Goal: Task Accomplishment & Management: Manage account settings

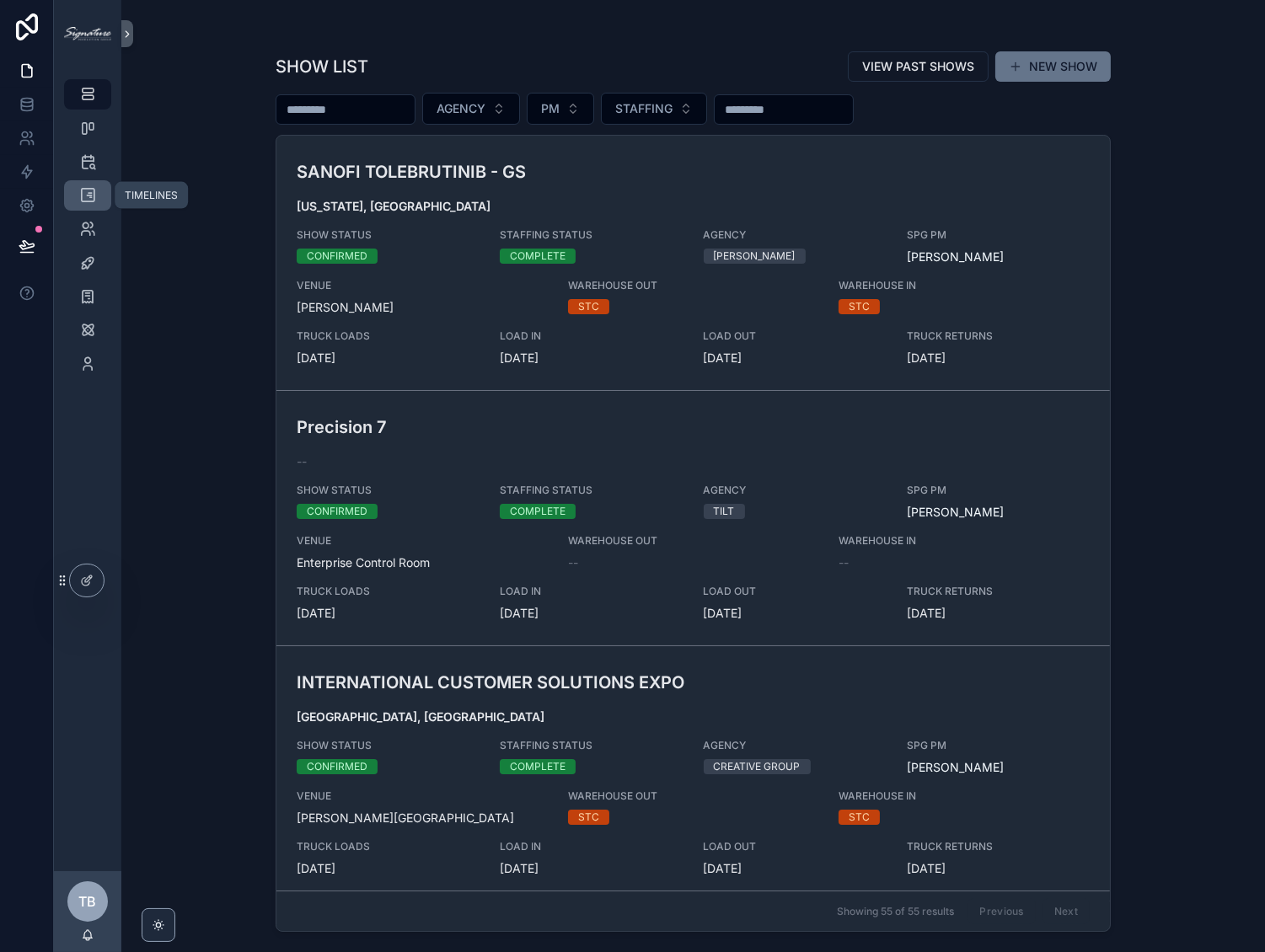
click at [88, 206] on div "TIMELINES" at bounding box center [88, 195] width 27 height 27
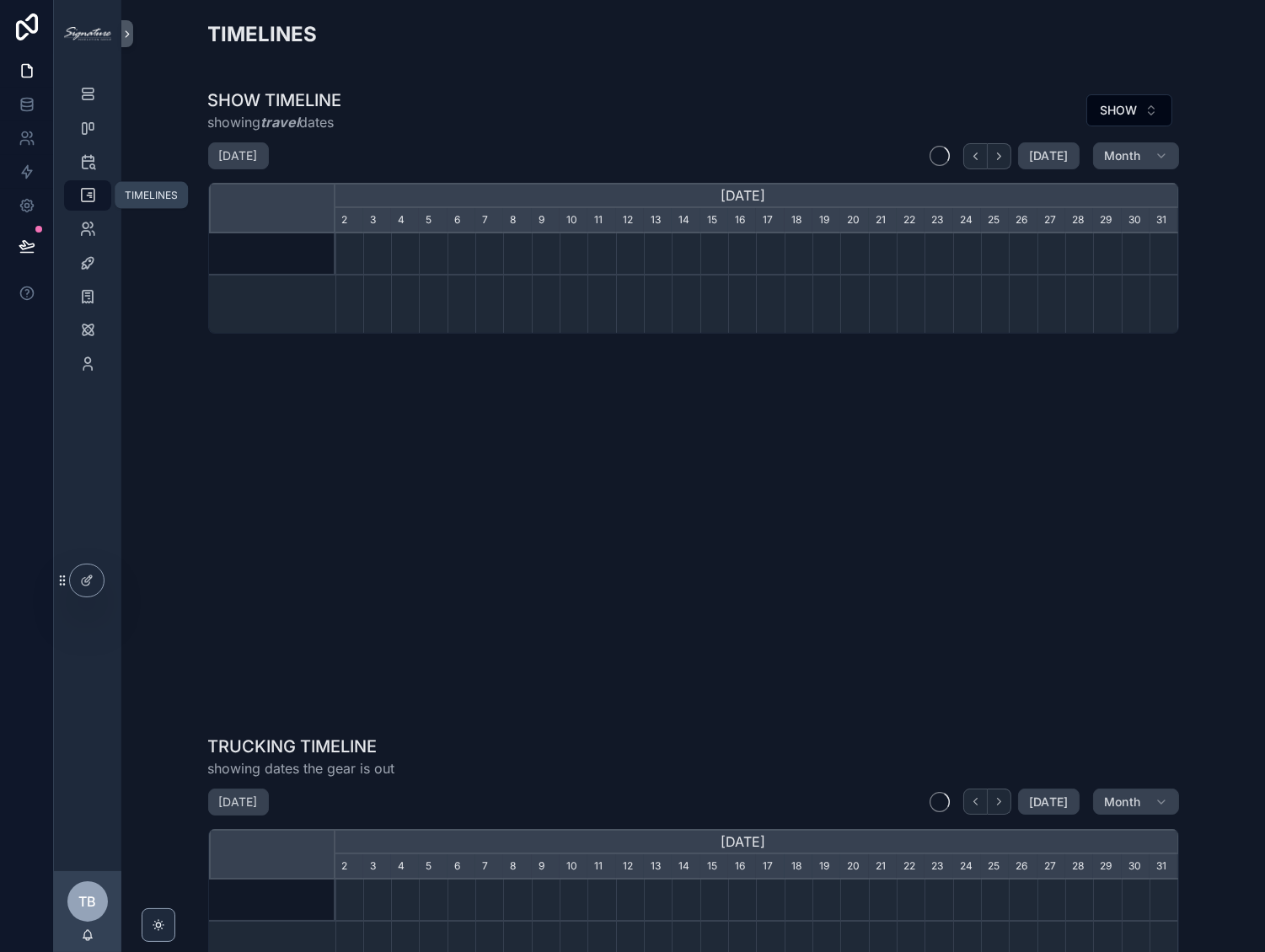
scroll to position [0, 842]
click at [90, 90] on icon "scrollable content" at bounding box center [88, 94] width 17 height 17
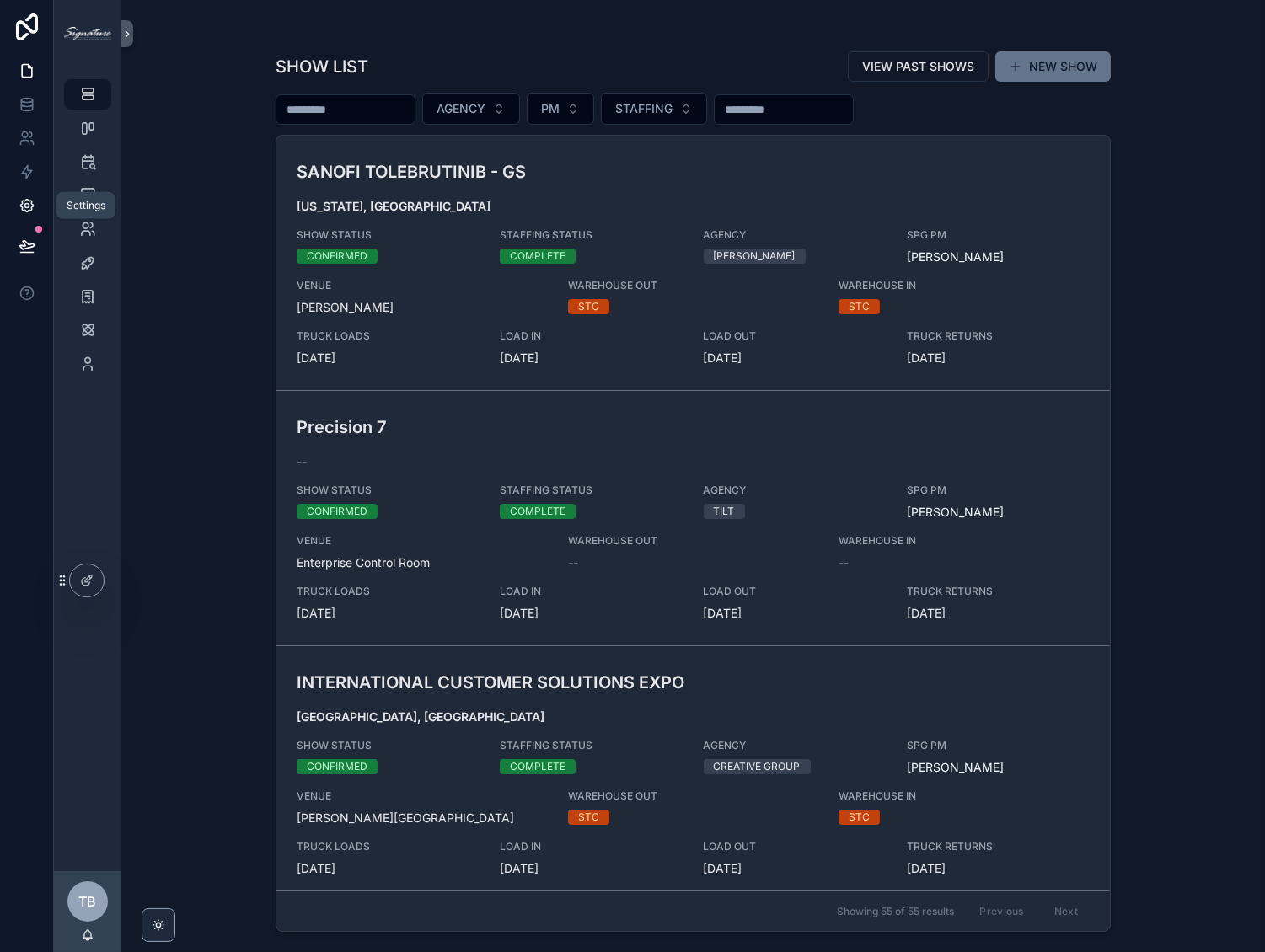
click at [82, 199] on div "Settings" at bounding box center [86, 206] width 39 height 13
click at [86, 201] on icon "scrollable content" at bounding box center [88, 195] width 17 height 17
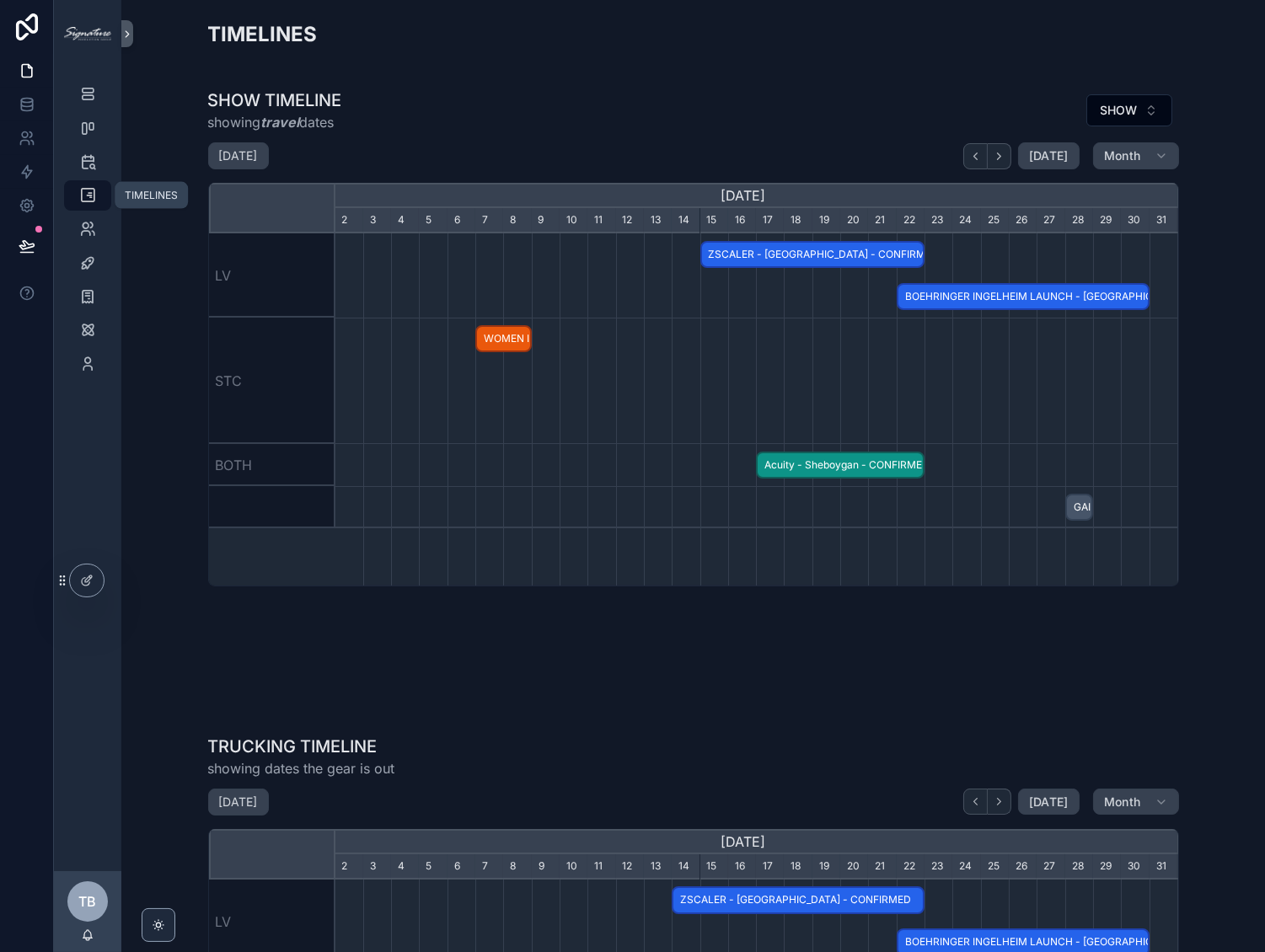
scroll to position [0, 842]
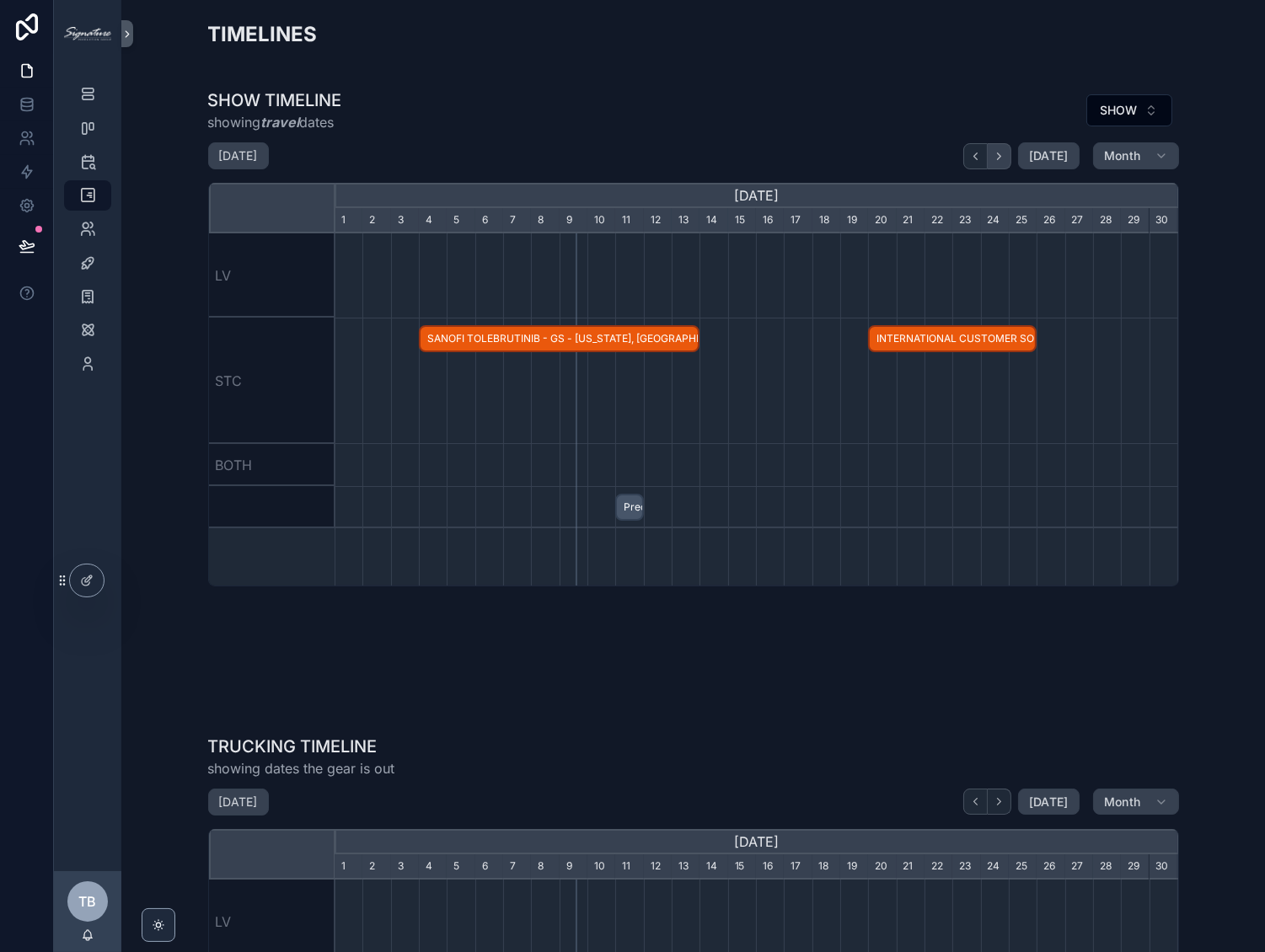
click at [1001, 151] on icon "scrollable content" at bounding box center [998, 156] width 13 height 13
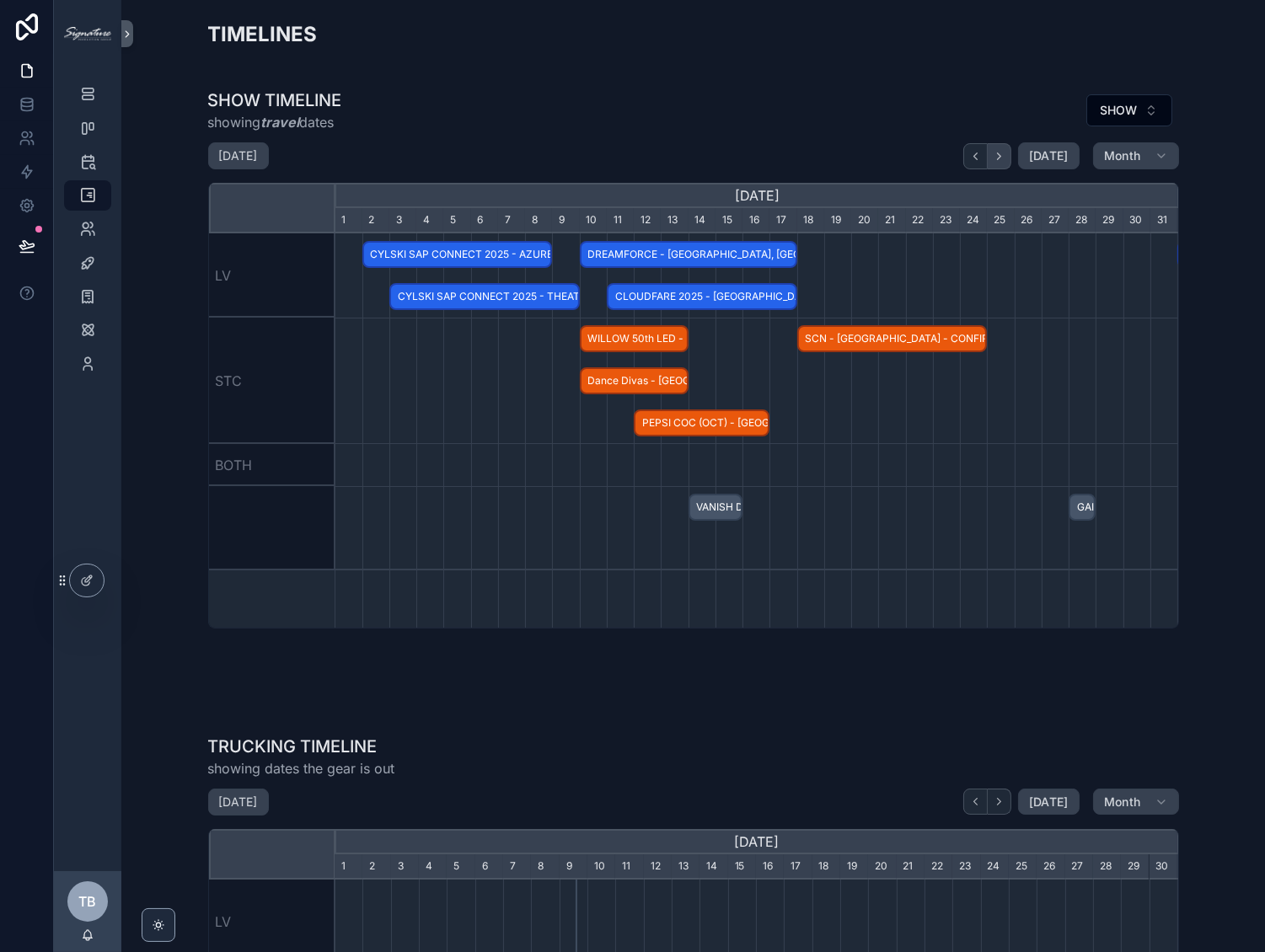
click at [1001, 151] on icon "scrollable content" at bounding box center [998, 156] width 13 height 13
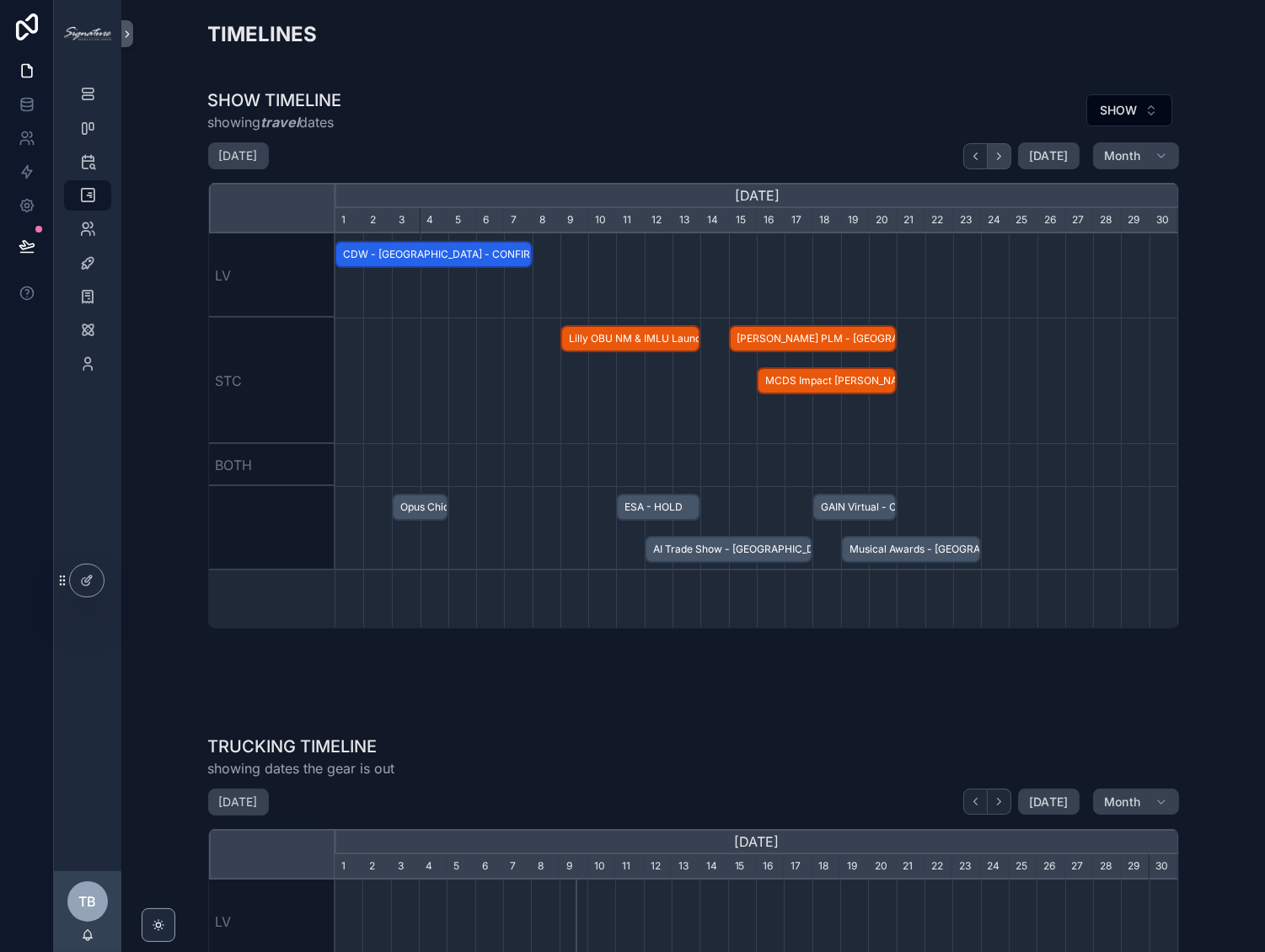
click at [1001, 151] on icon "scrollable content" at bounding box center [998, 156] width 13 height 13
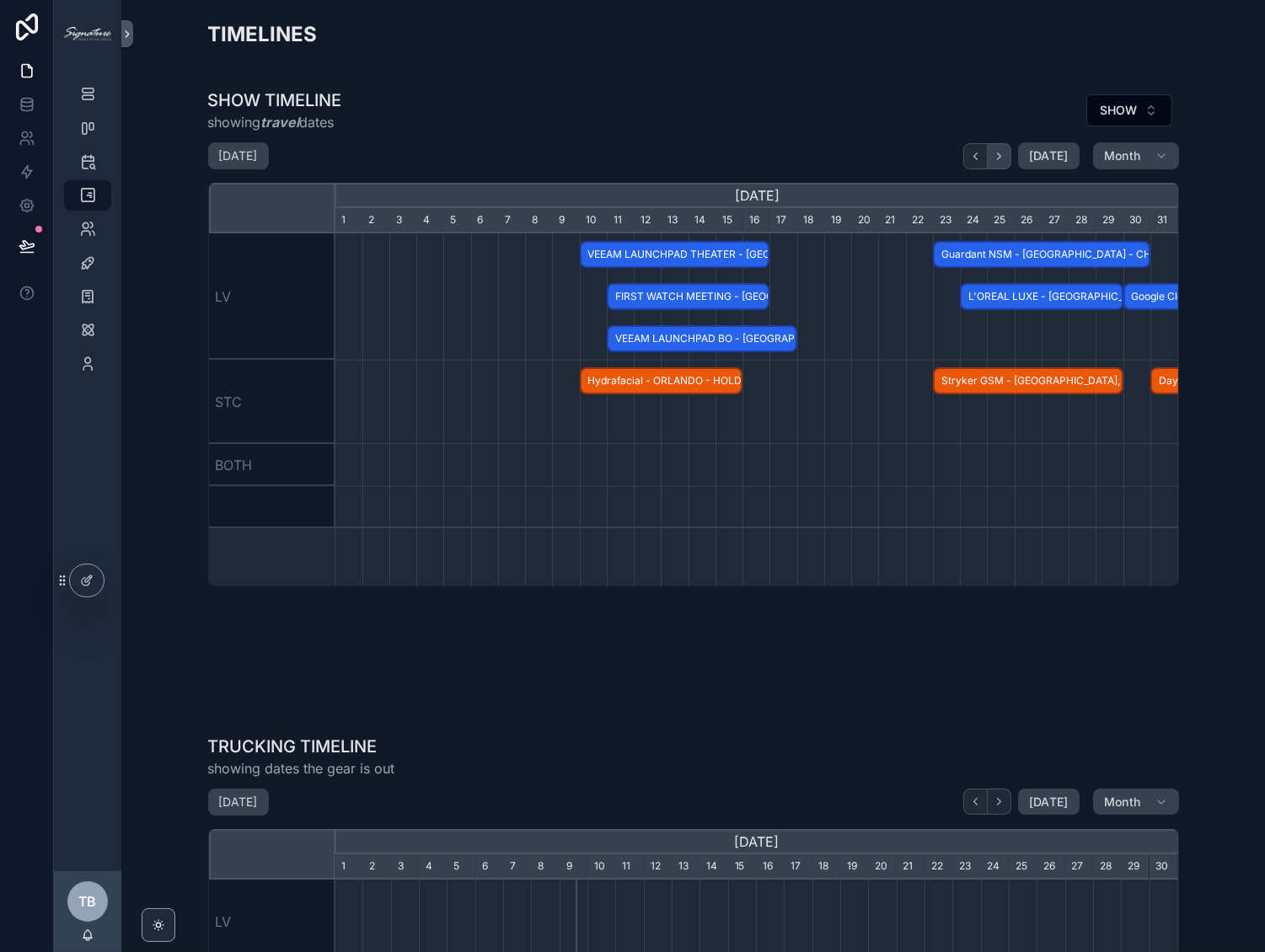
click at [1001, 151] on icon "scrollable content" at bounding box center [998, 156] width 13 height 13
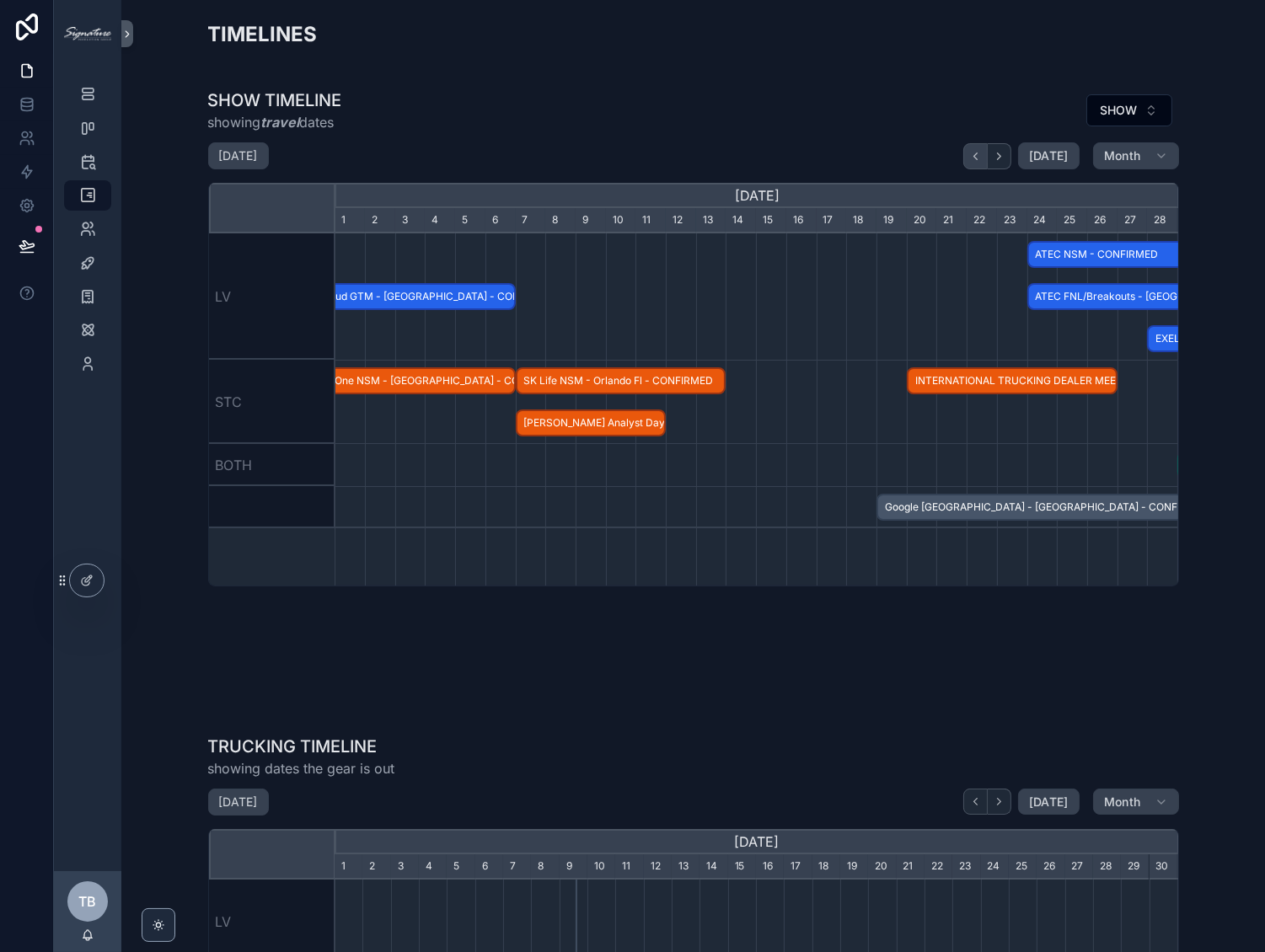
click at [970, 158] on icon "scrollable content" at bounding box center [975, 156] width 13 height 13
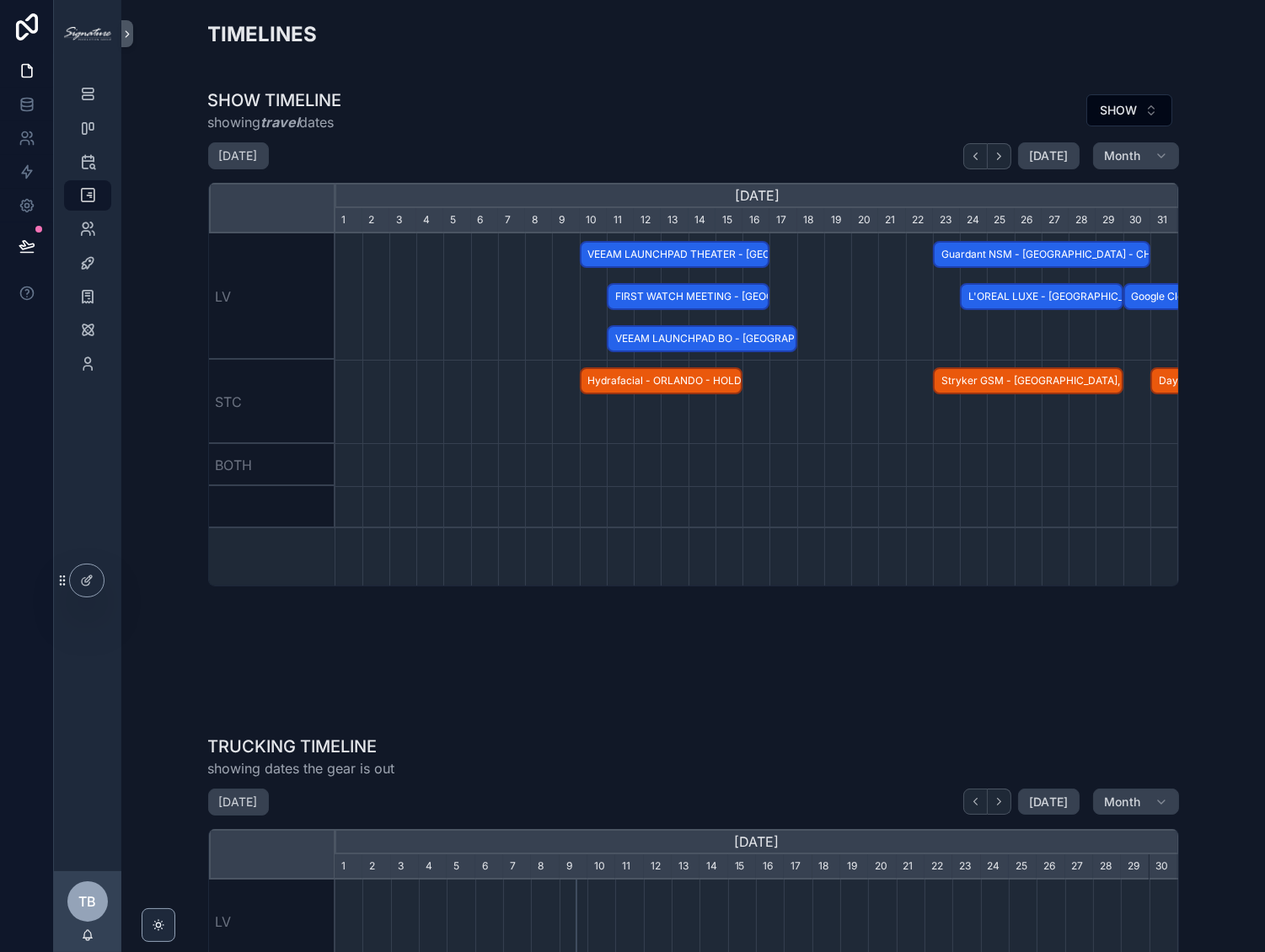
click at [688, 333] on span "VEEAM LAUNCHPAD BO - LAS VEGAS - HOLD" at bounding box center [702, 339] width 187 height 28
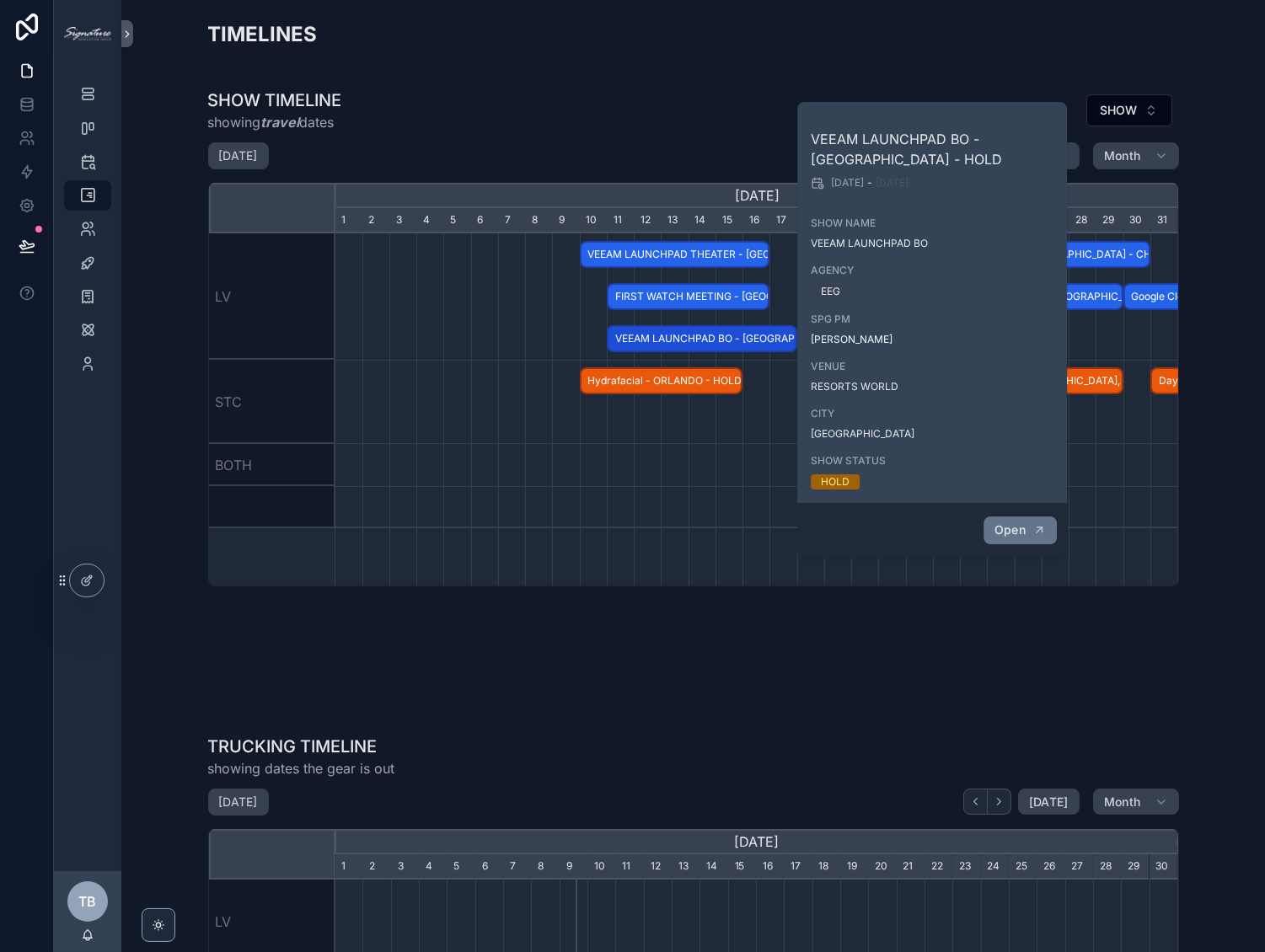
click at [1019, 537] on button "Open" at bounding box center [1020, 530] width 73 height 28
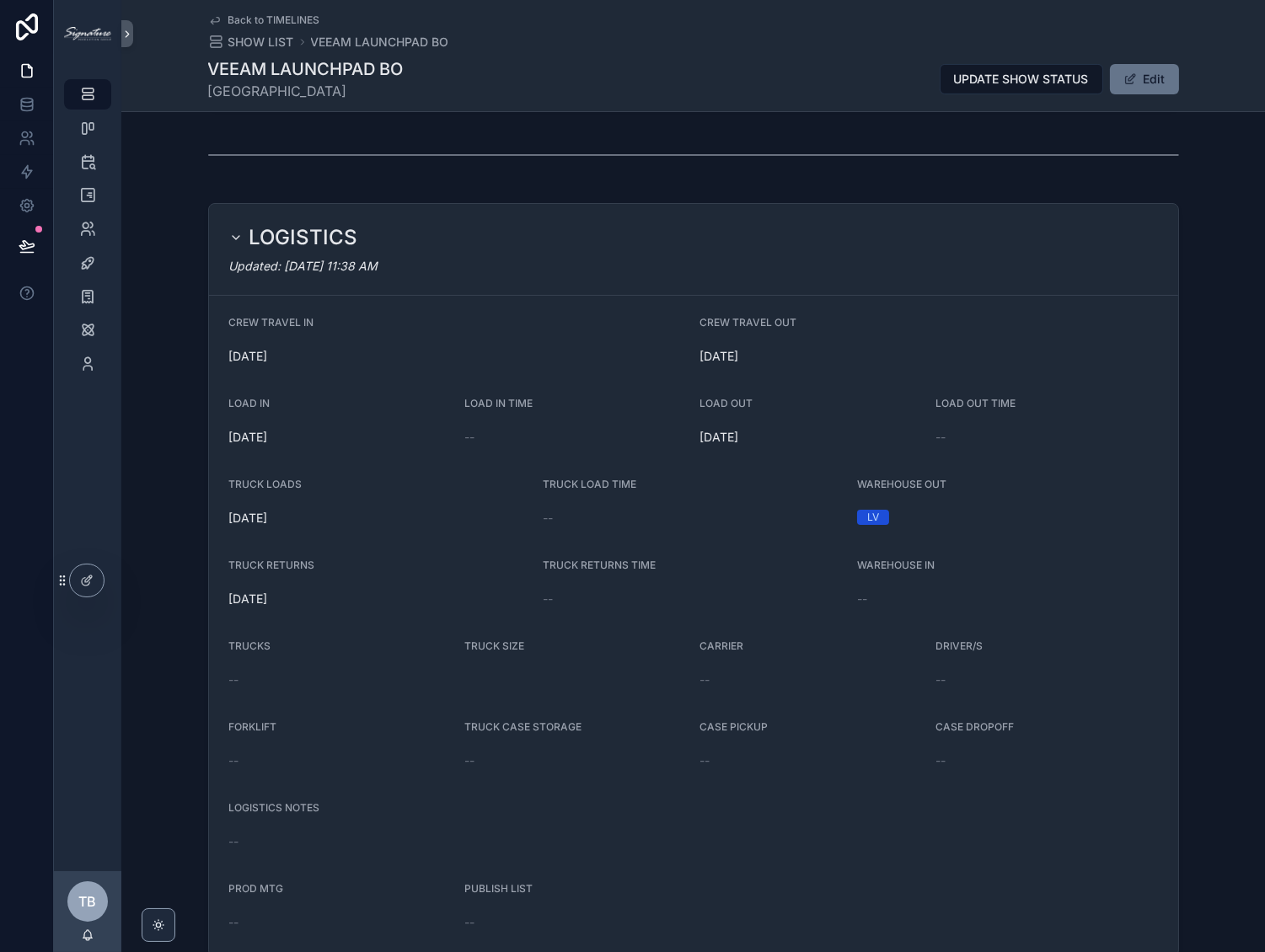
scroll to position [521, 0]
click at [258, 40] on span "SHOW LIST" at bounding box center [261, 42] width 65 height 17
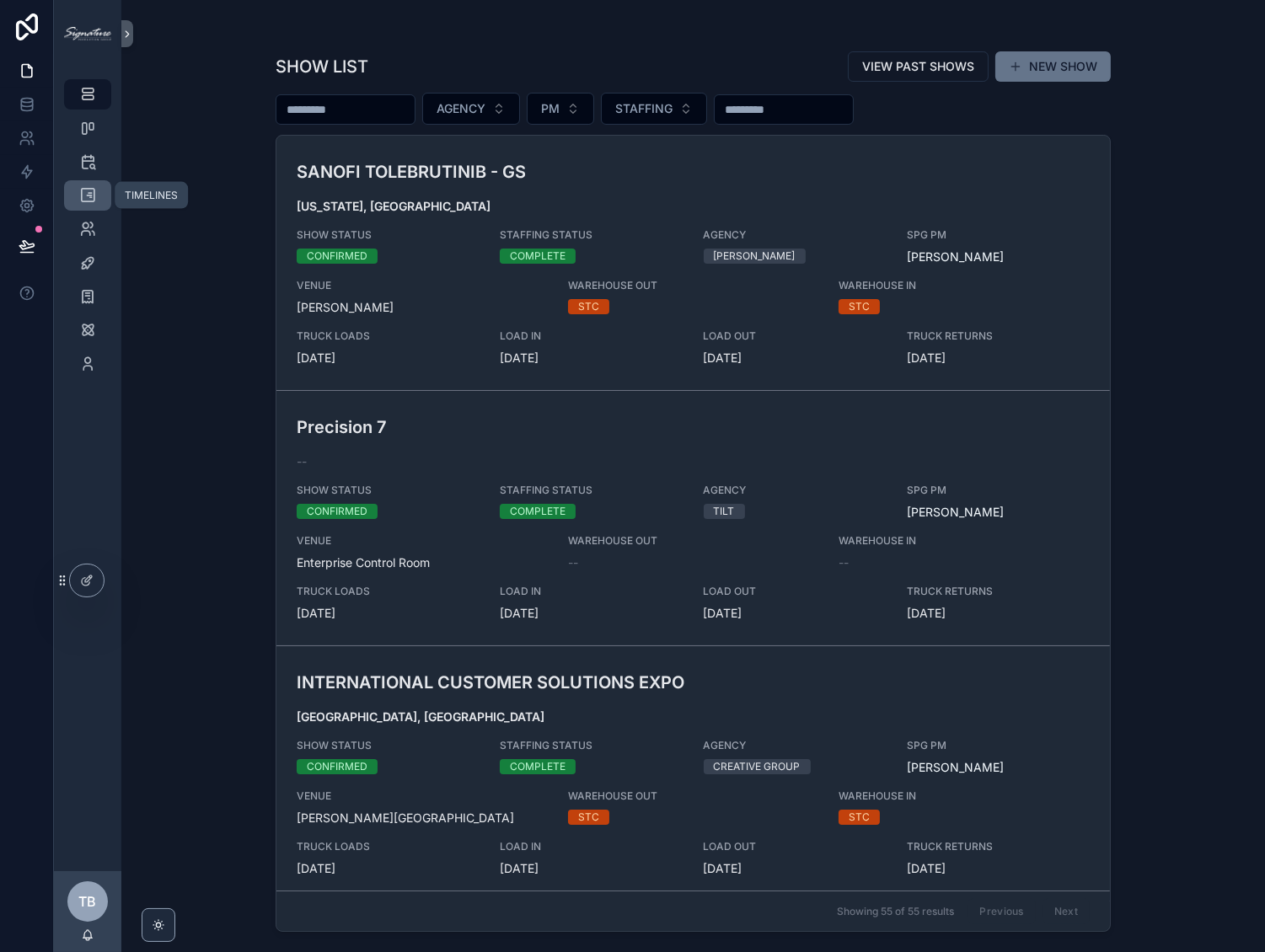
drag, startPoint x: 105, startPoint y: 197, endPoint x: 114, endPoint y: 195, distance: 9.2
click at [105, 197] on link "TIMELINES" at bounding box center [88, 195] width 47 height 31
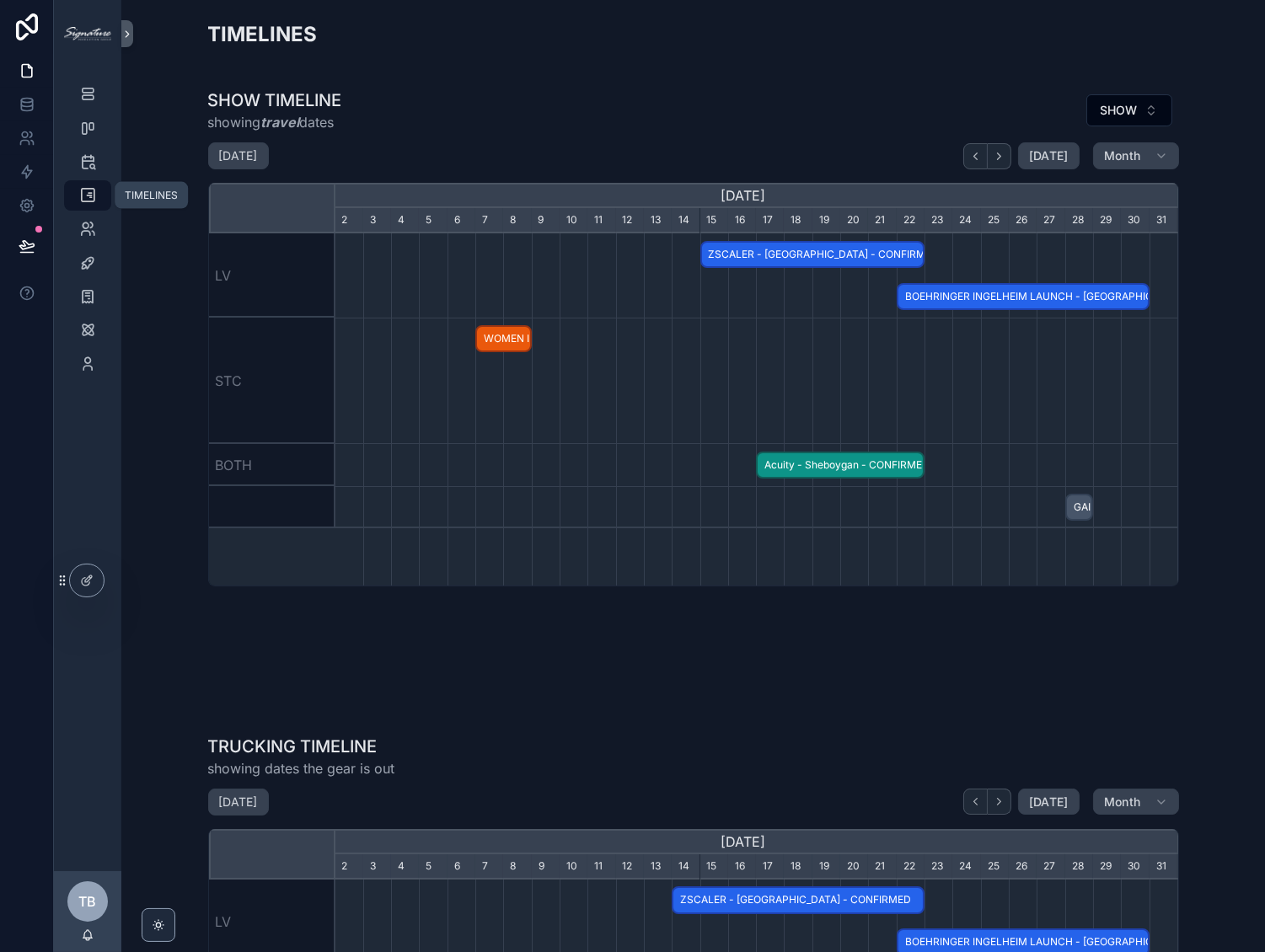
scroll to position [0, 842]
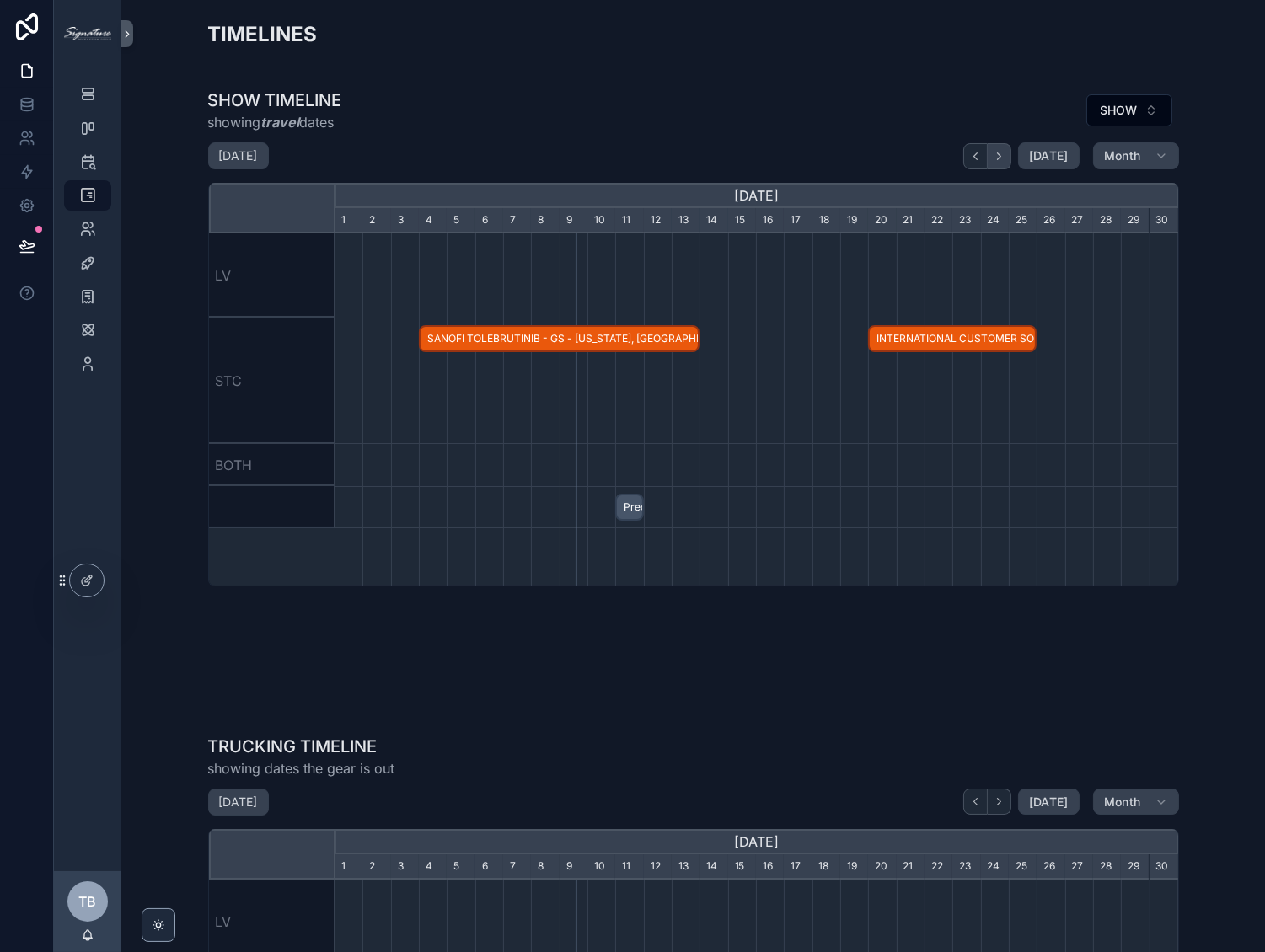
click at [997, 158] on icon "scrollable content" at bounding box center [999, 155] width 4 height 7
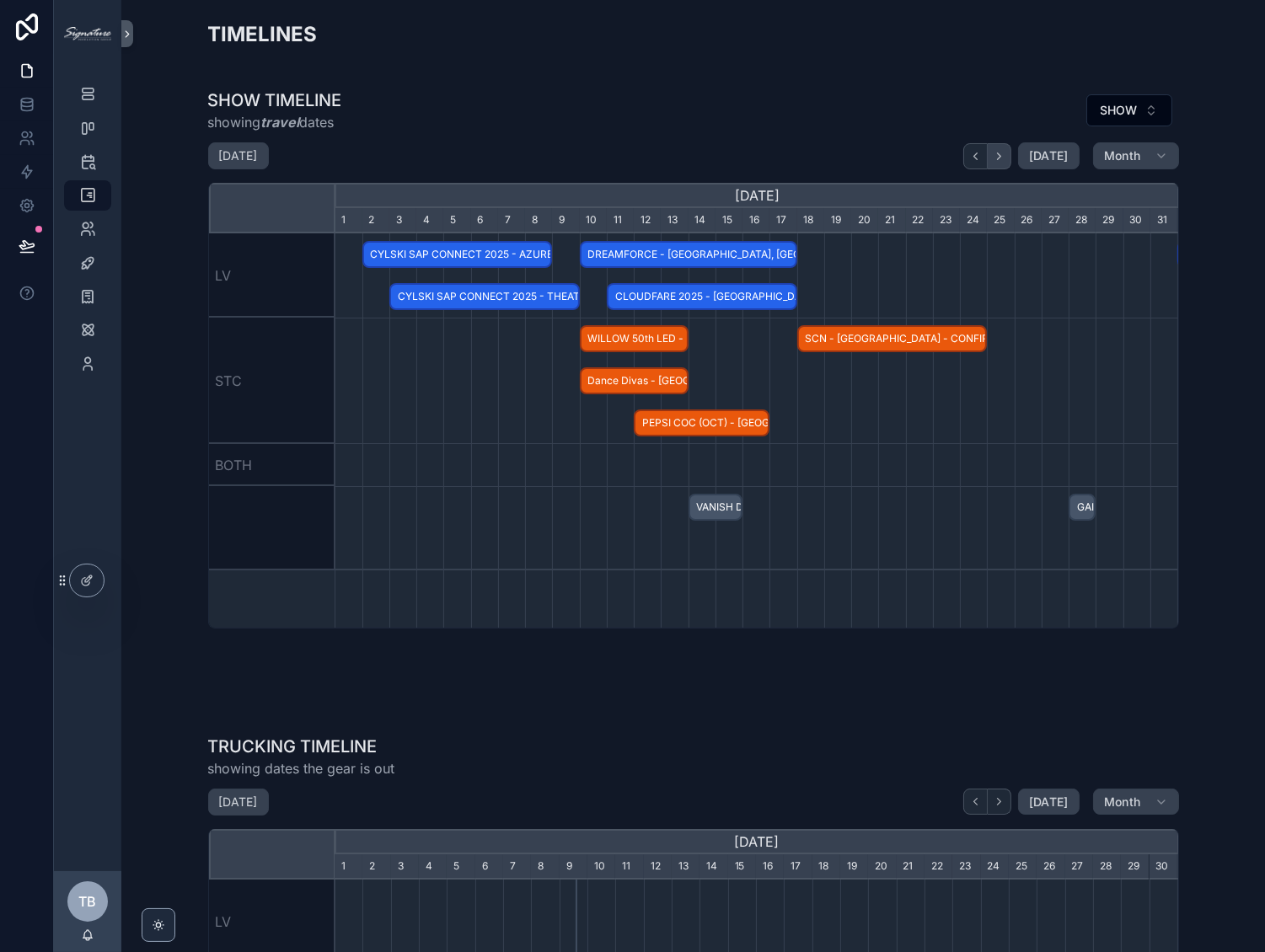
click at [997, 158] on icon "scrollable content" at bounding box center [999, 155] width 4 height 7
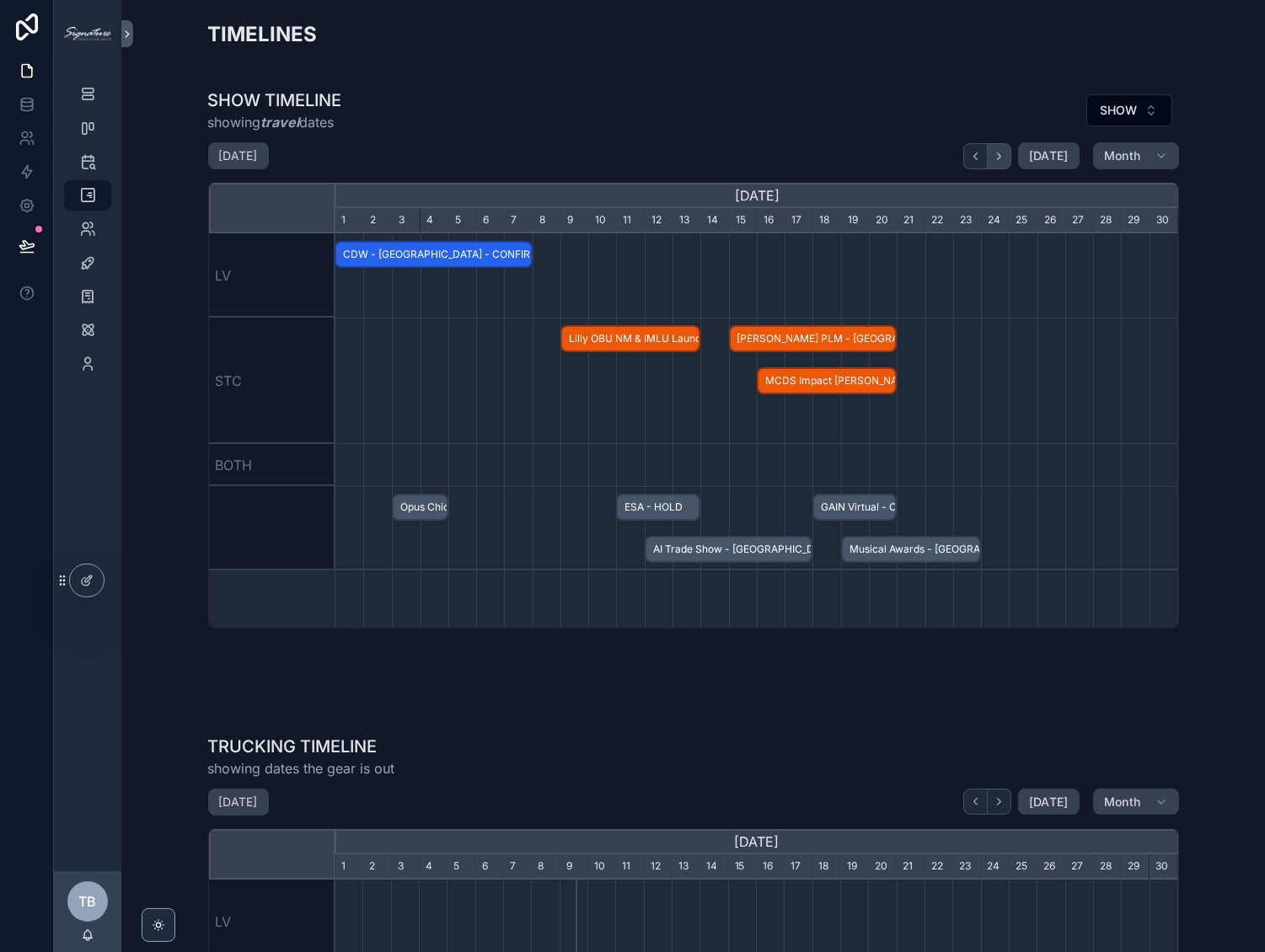
click at [997, 158] on icon "scrollable content" at bounding box center [999, 155] width 4 height 7
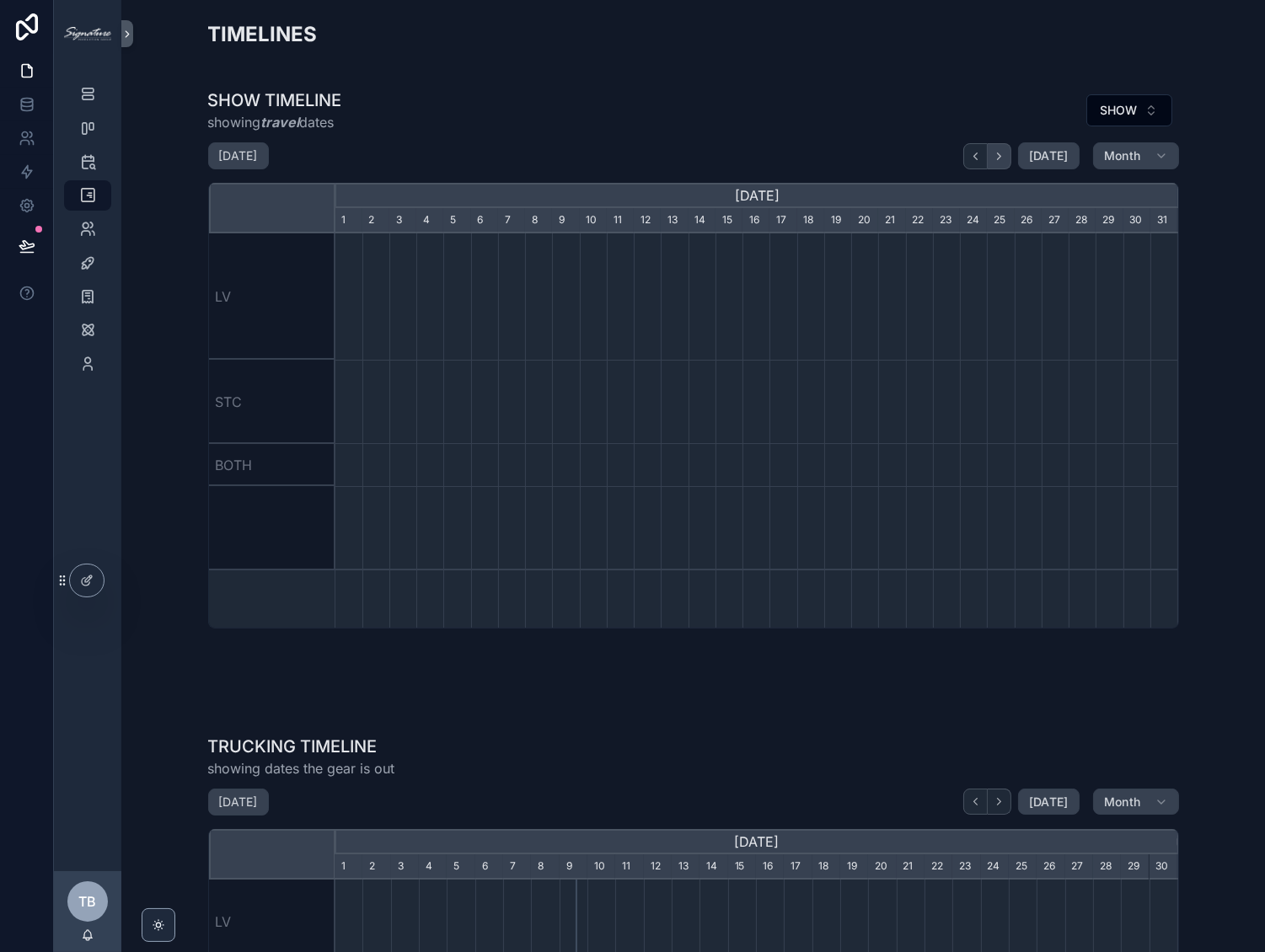
click at [997, 158] on icon "scrollable content" at bounding box center [999, 155] width 4 height 7
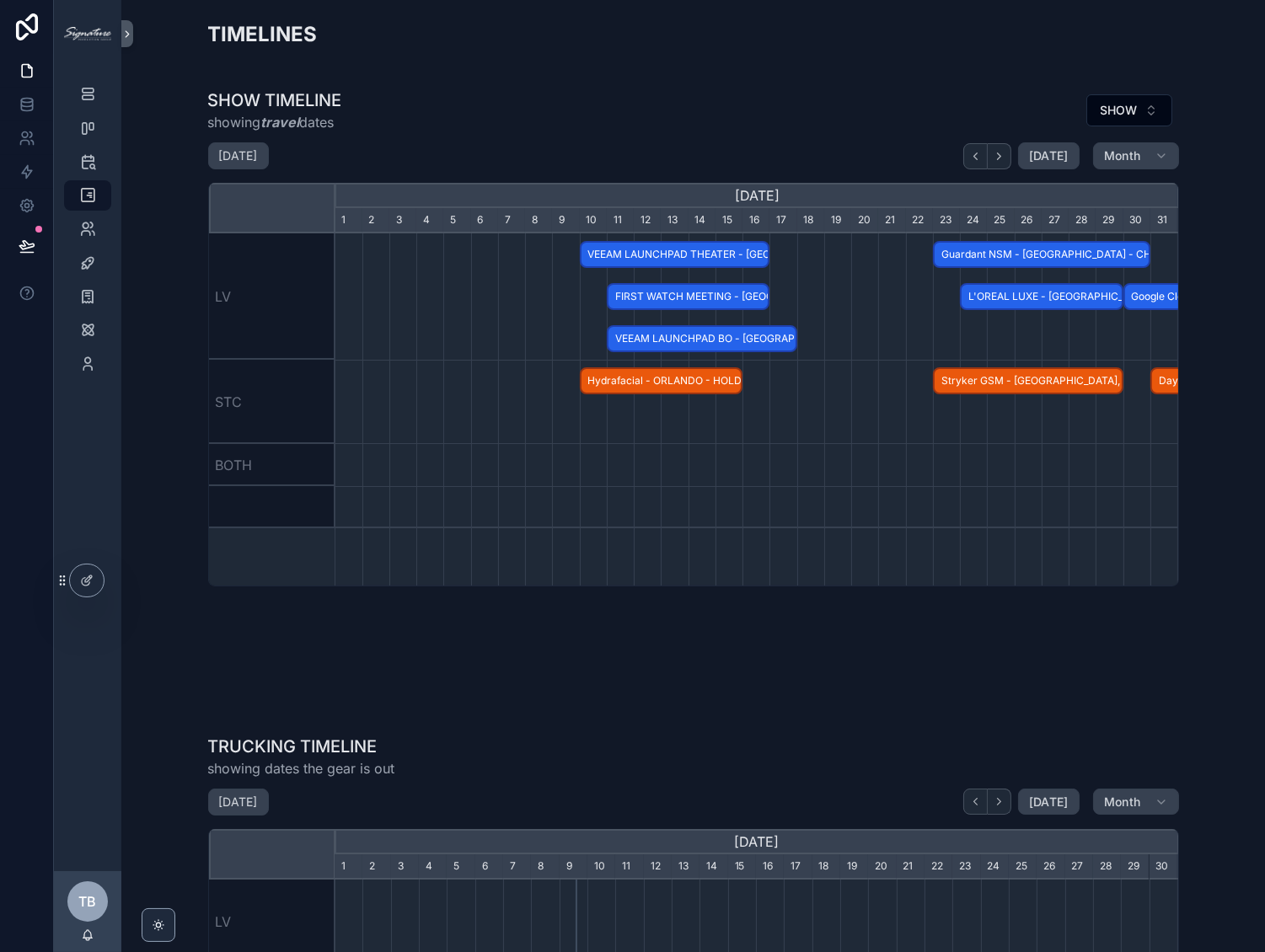
click at [1014, 292] on span "L'OREAL LUXE - LAS VEGAS - CONFIRMED" at bounding box center [1042, 296] width 160 height 28
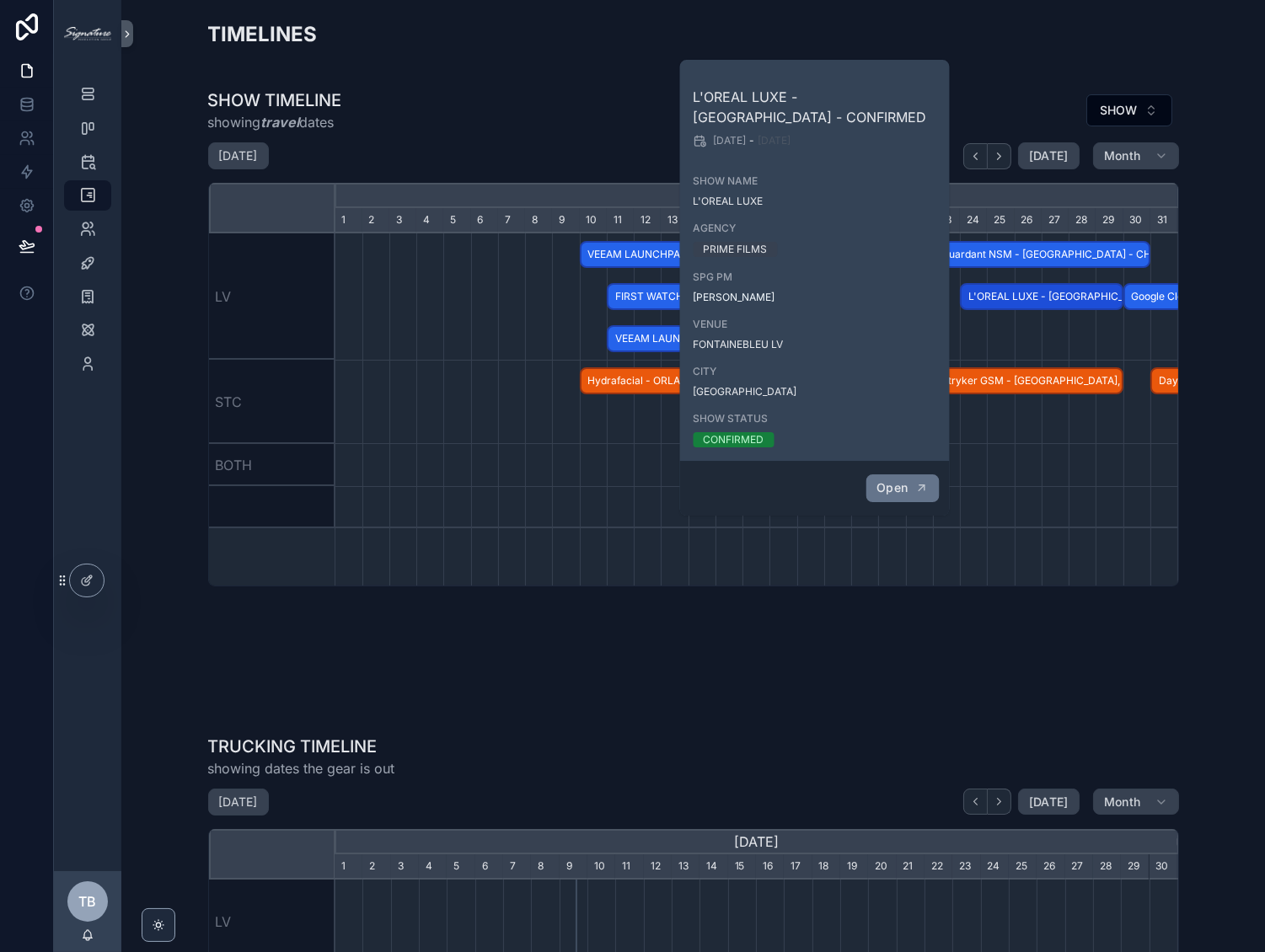
click at [892, 492] on span "Open" at bounding box center [891, 488] width 31 height 15
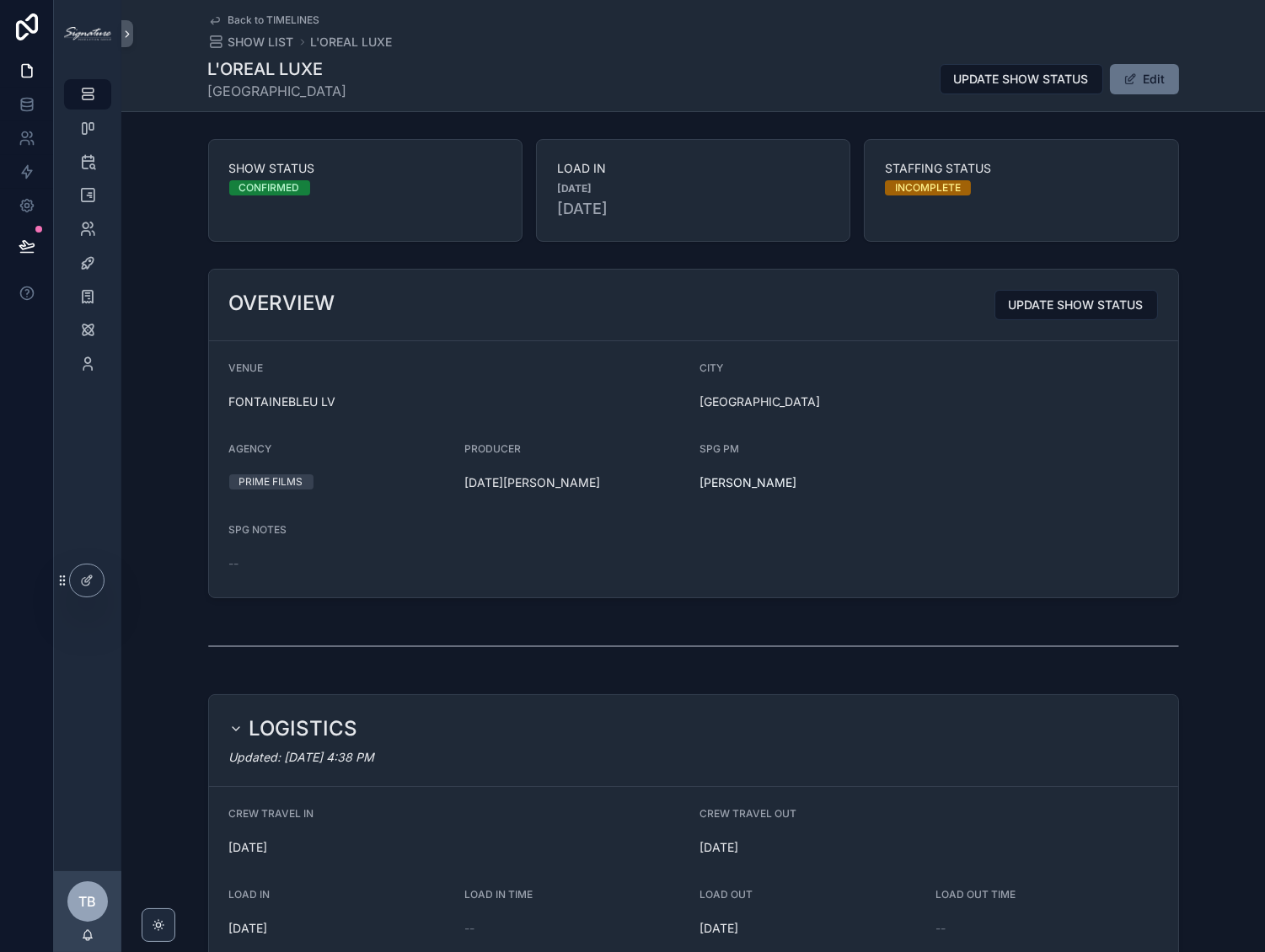
click at [1158, 75] on button "Edit" at bounding box center [1145, 80] width 69 height 31
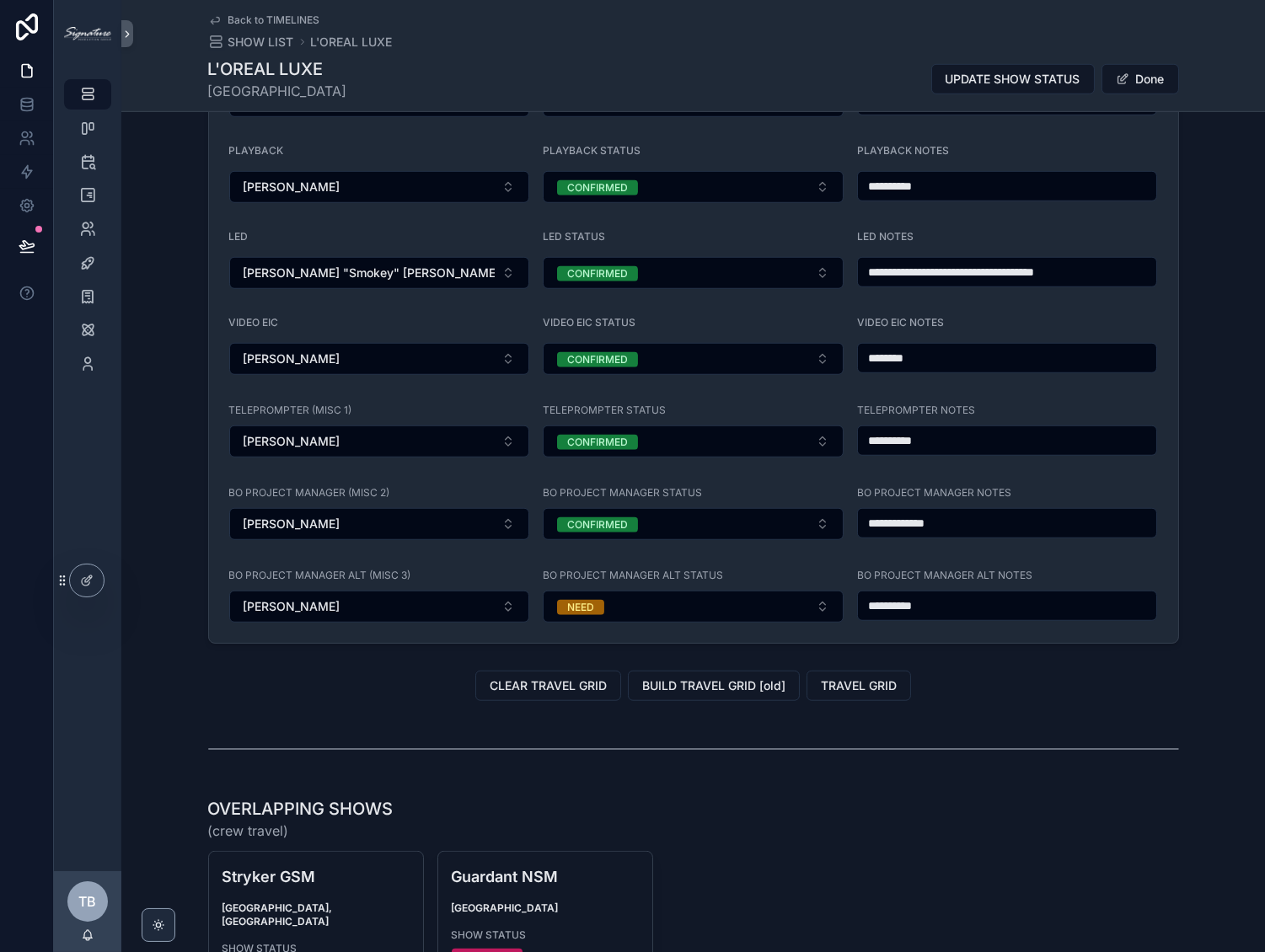
scroll to position [2226, 0]
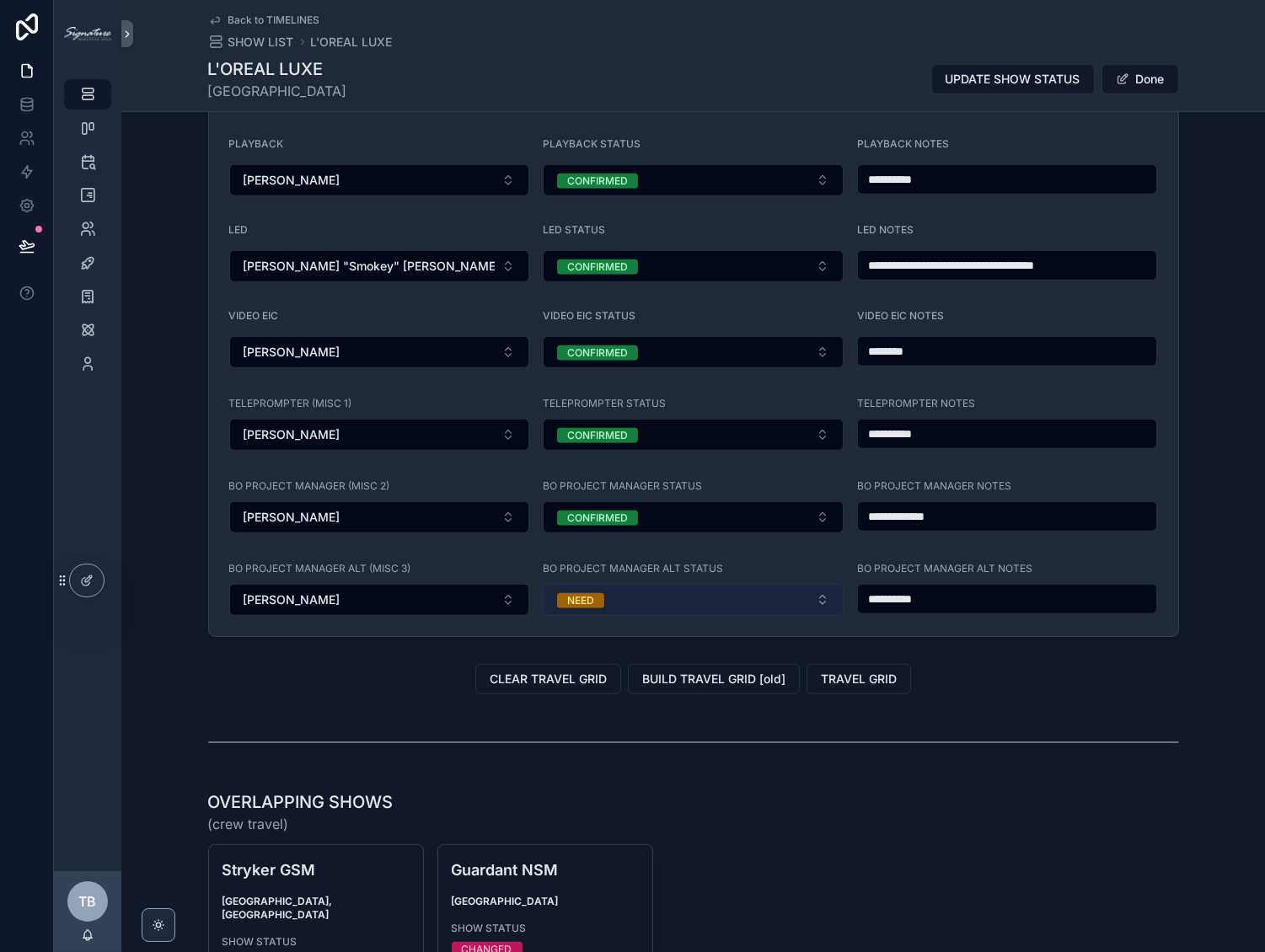
drag, startPoint x: 784, startPoint y: 610, endPoint x: 785, endPoint y: 618, distance: 8.1
click at [784, 610] on button "NEED" at bounding box center [693, 600] width 300 height 32
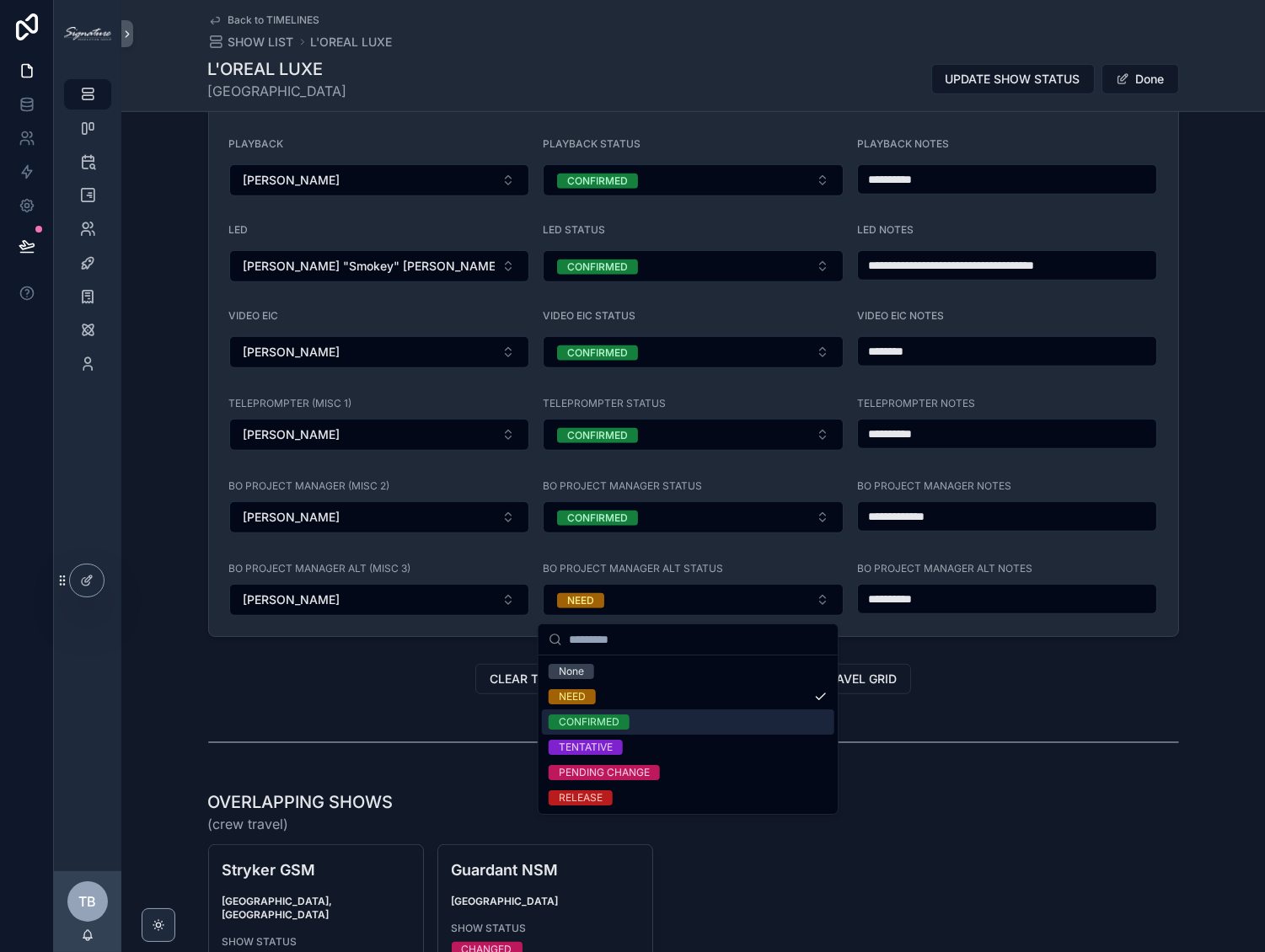
click at [655, 731] on div "CONFIRMED" at bounding box center [688, 722] width 293 height 25
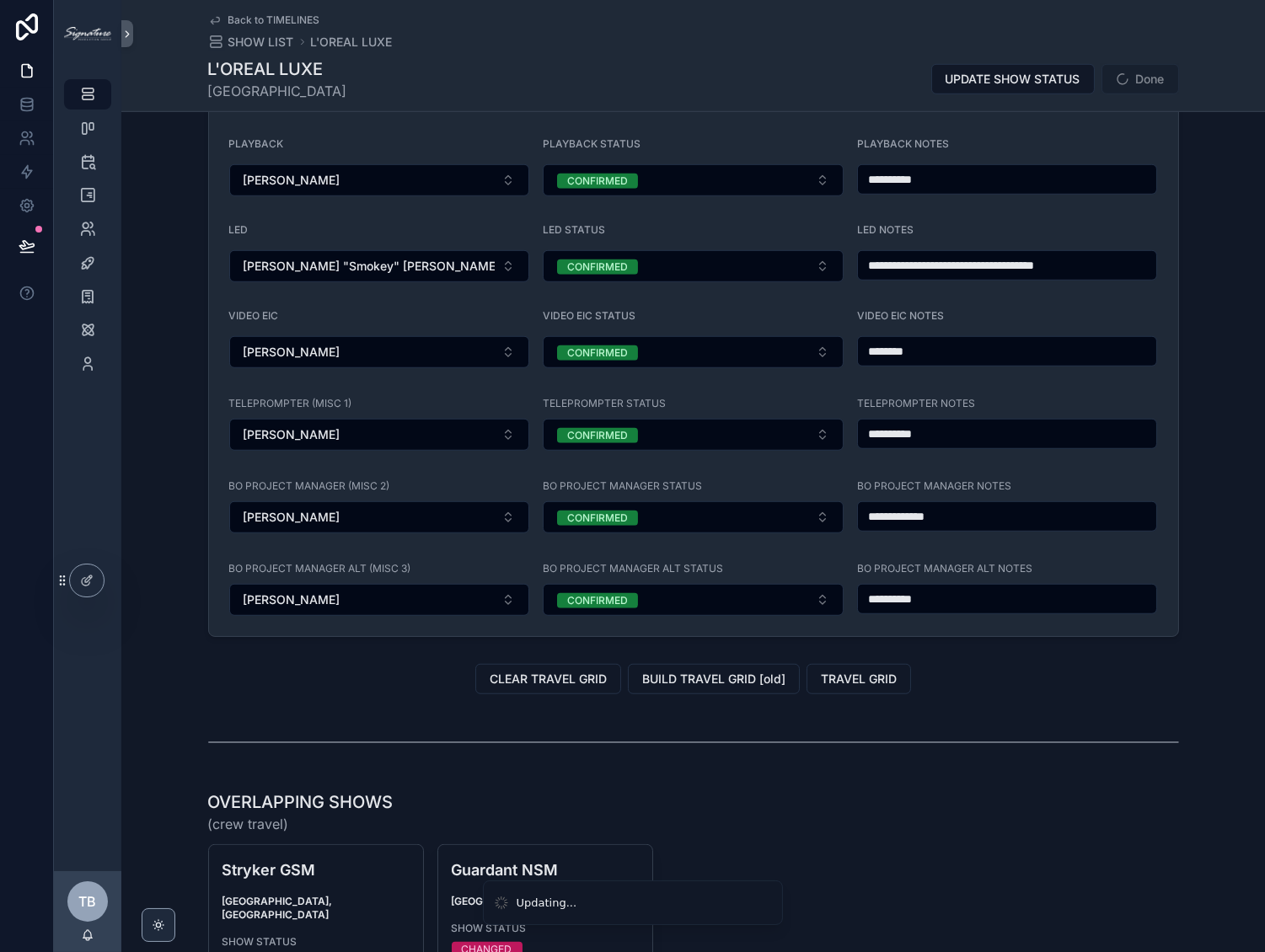
click at [1069, 614] on div "**********" at bounding box center [1007, 600] width 300 height 31
click at [1069, 610] on input "**********" at bounding box center [1007, 599] width 299 height 24
type input "**********"
click at [1143, 76] on button "Done" at bounding box center [1140, 80] width 78 height 31
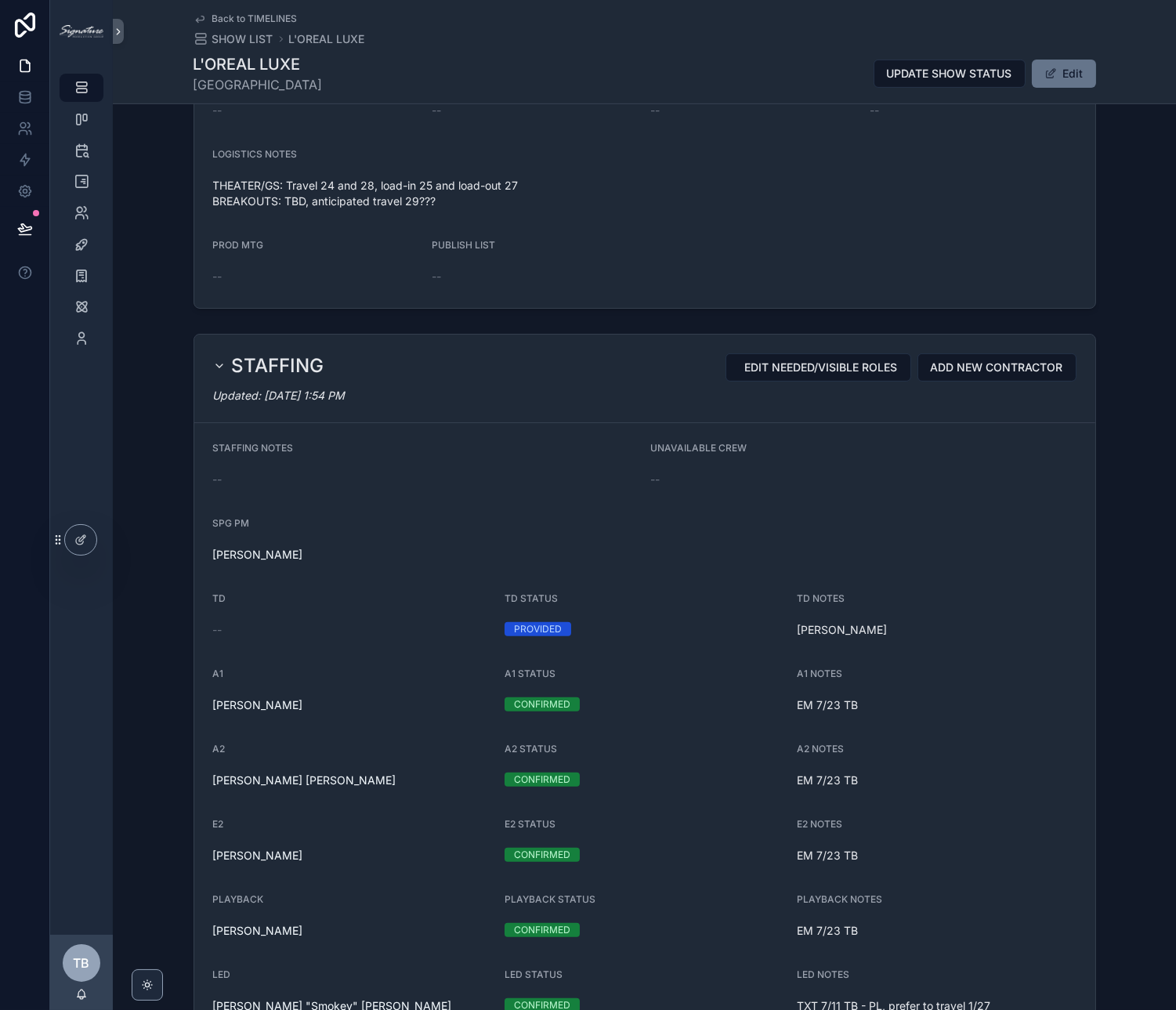
scroll to position [778, 0]
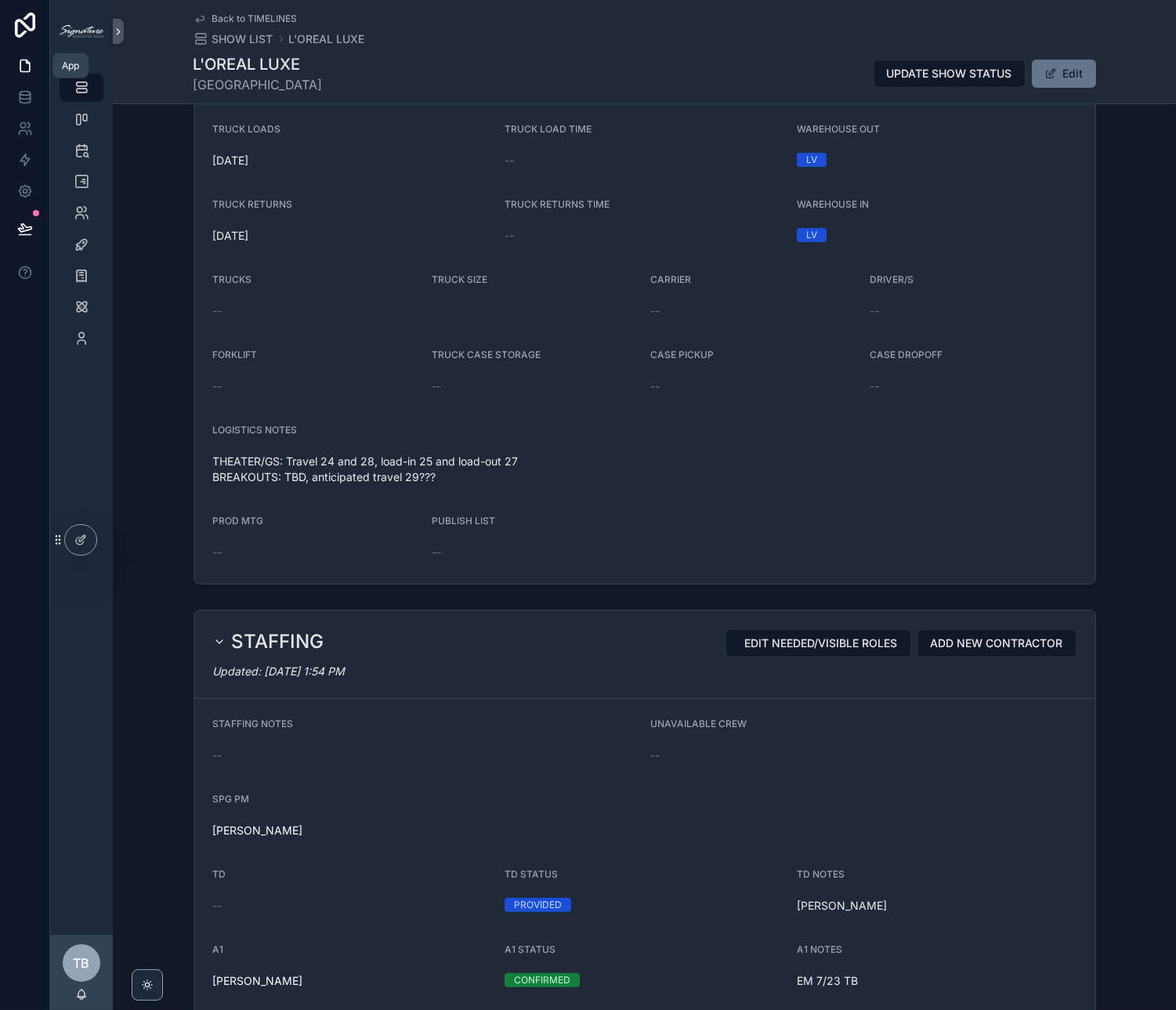
click at [21, 70] on icon at bounding box center [25, 66] width 16 height 16
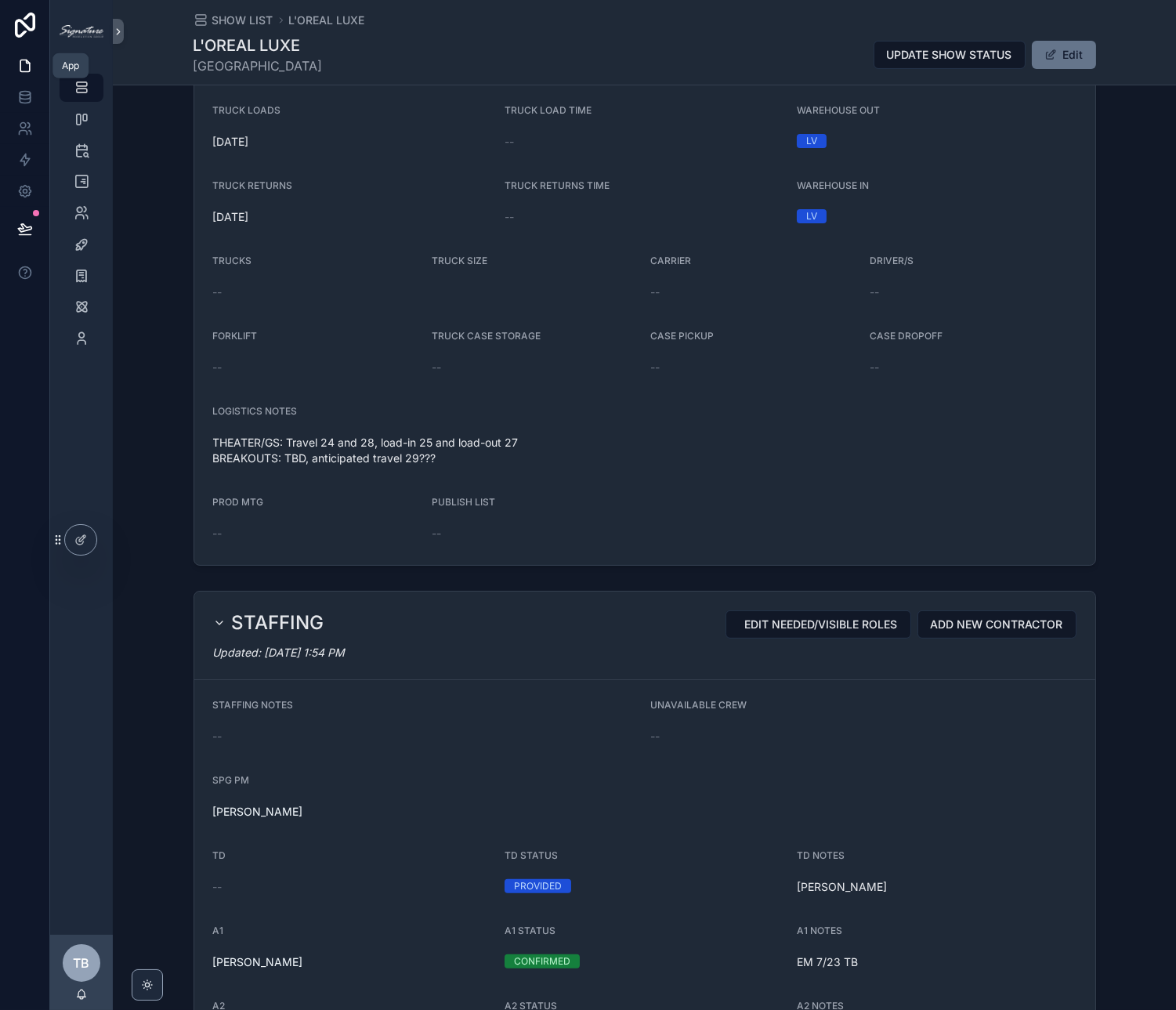
scroll to position [758, 0]
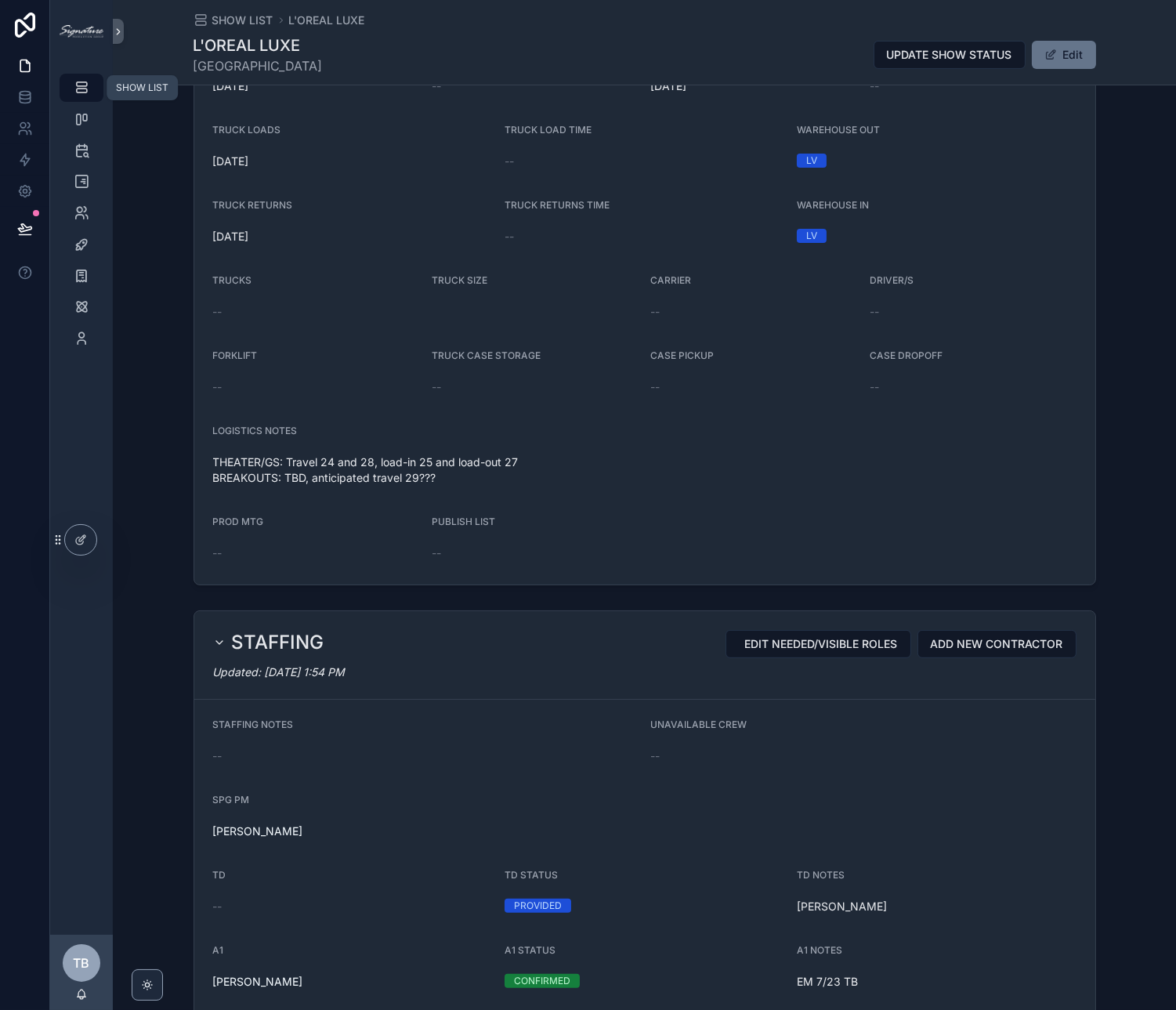
drag, startPoint x: 81, startPoint y: 93, endPoint x: 105, endPoint y: 93, distance: 24.0
click at [81, 93] on icon "scrollable content" at bounding box center [81, 88] width 16 height 16
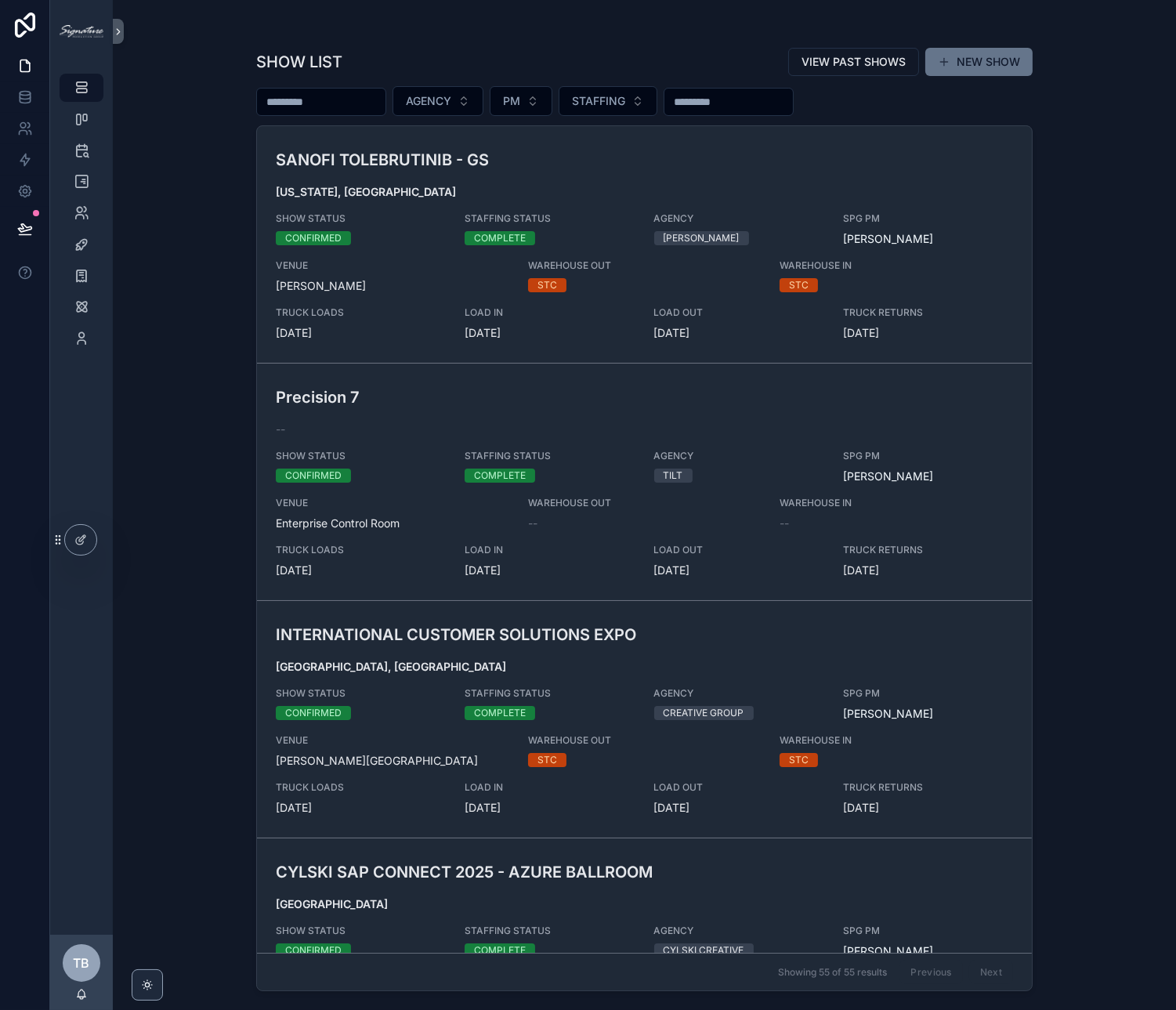
click at [277, 110] on input "scrollable content" at bounding box center [321, 102] width 129 height 22
type input "*****"
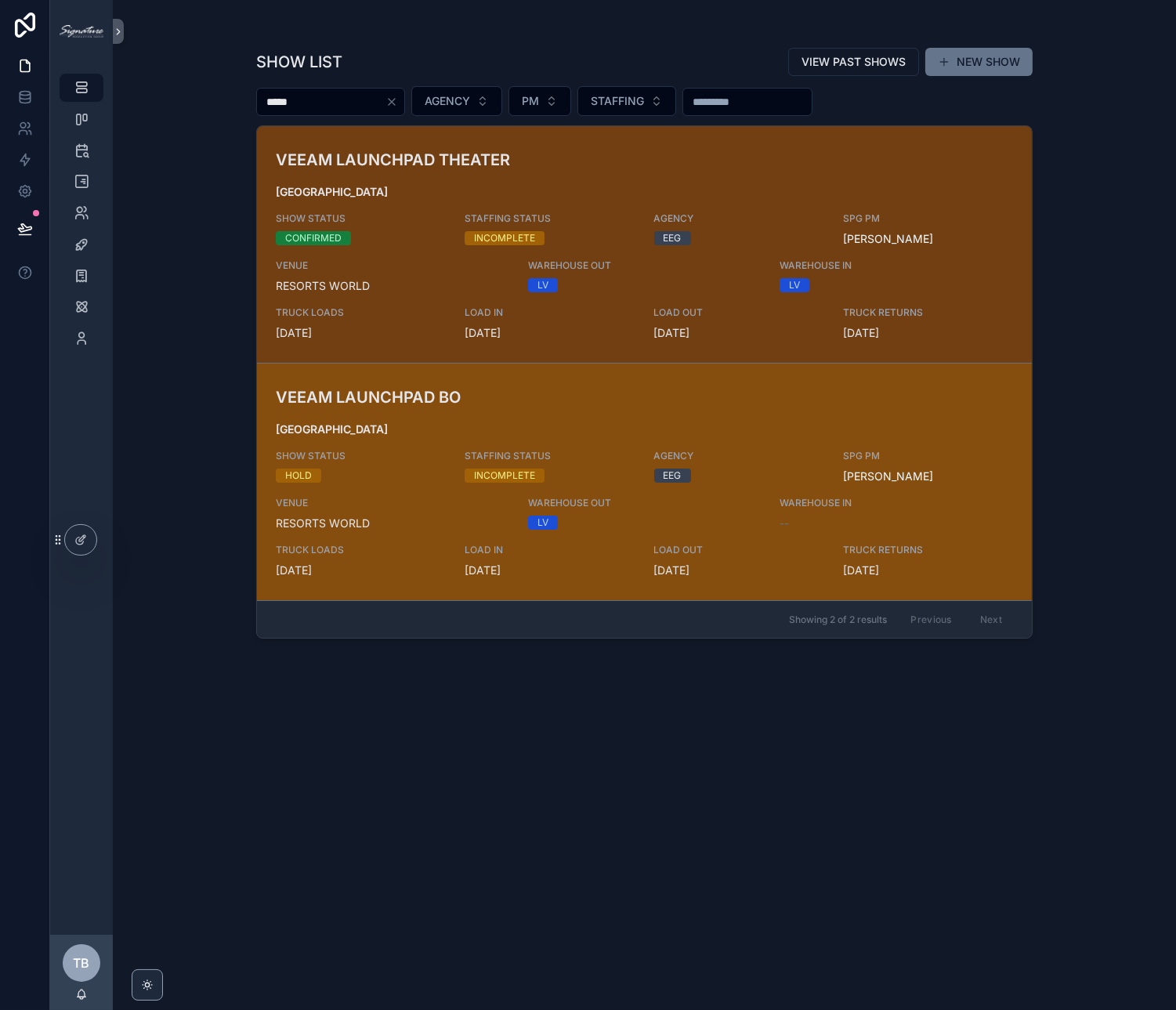
click at [601, 424] on span "[GEOGRAPHIC_DATA]" at bounding box center [644, 430] width 737 height 16
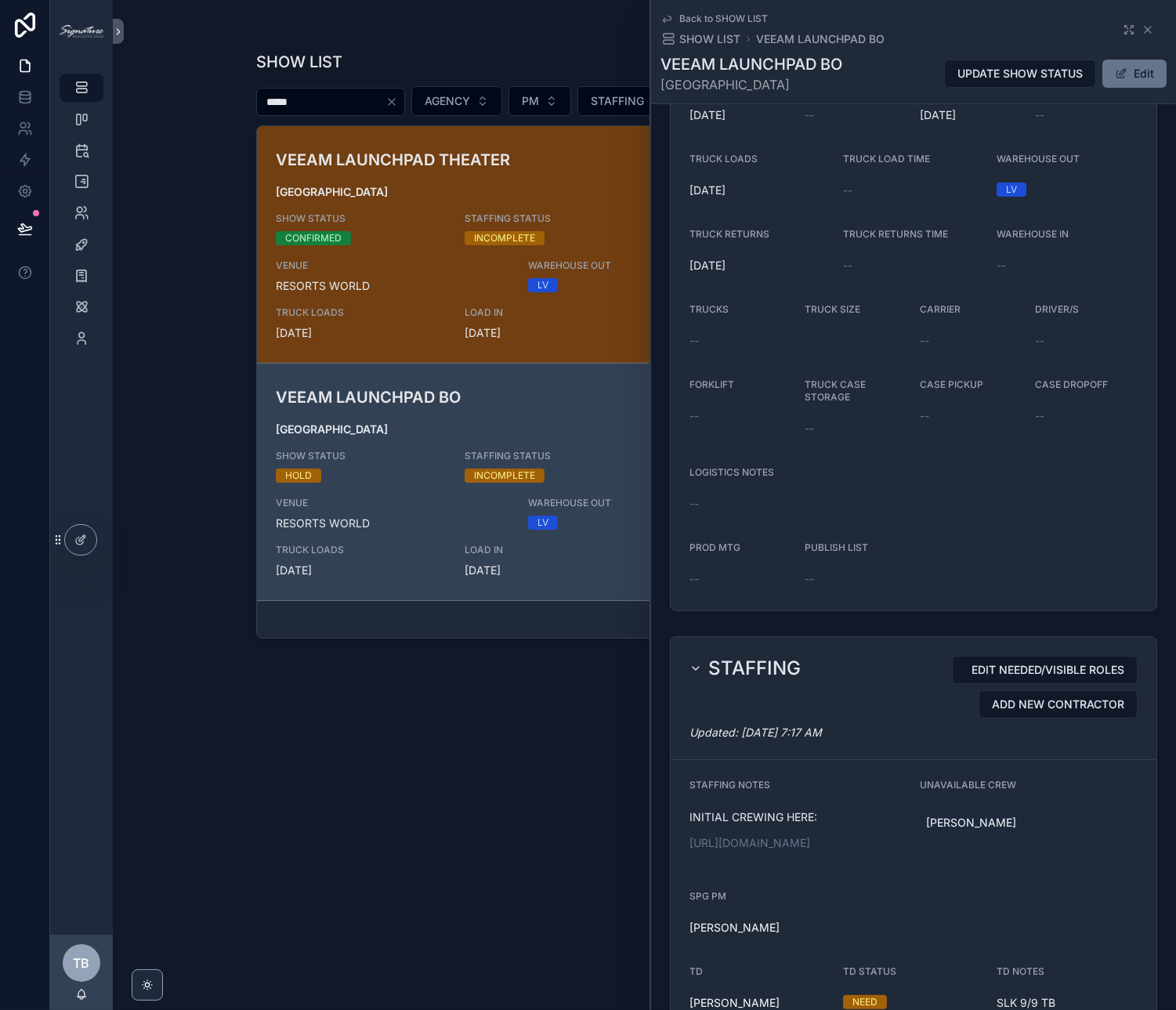
scroll to position [948, 0]
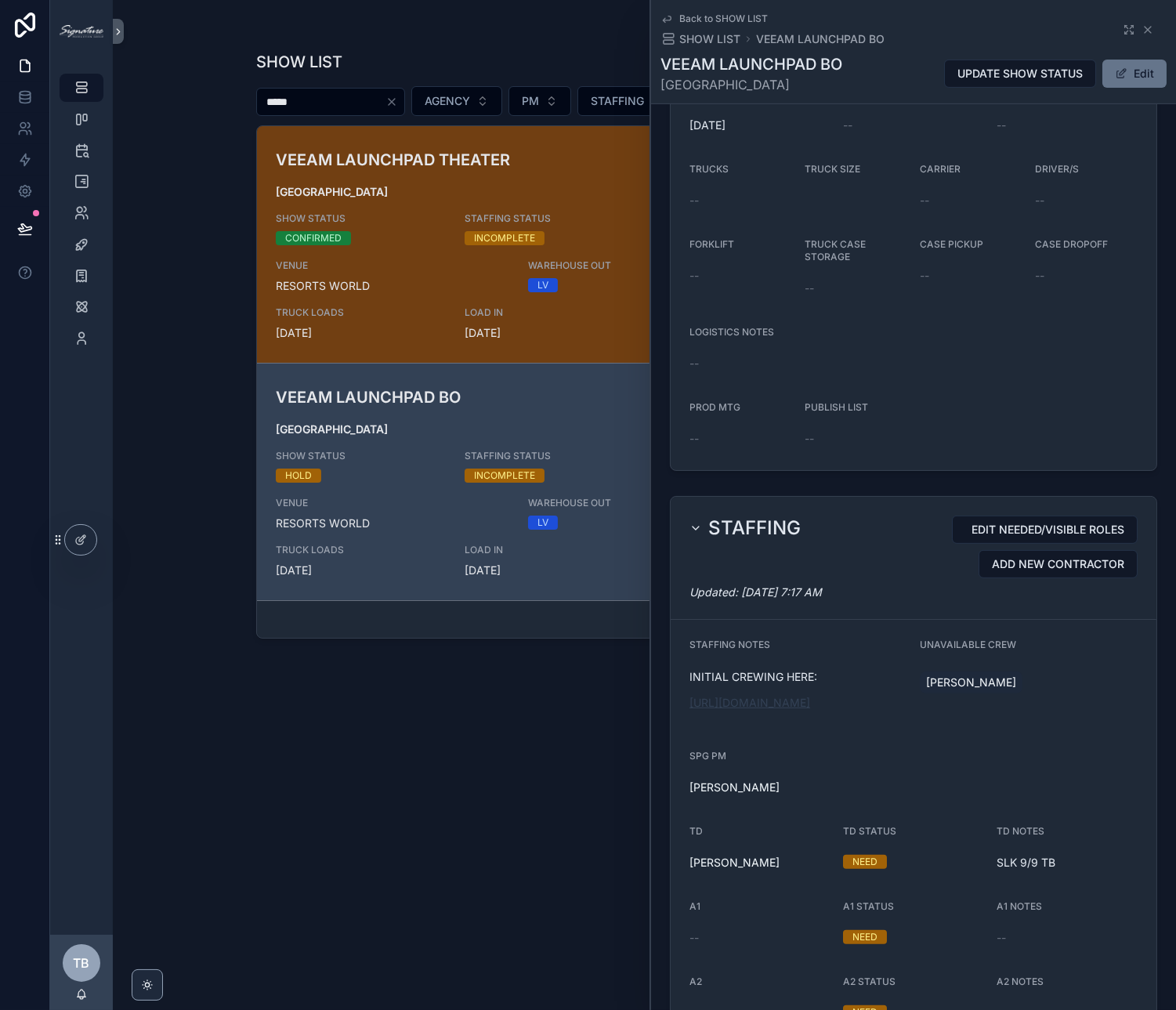
click at [794, 709] on link "[URL][DOMAIN_NAME]" at bounding box center [749, 702] width 121 height 13
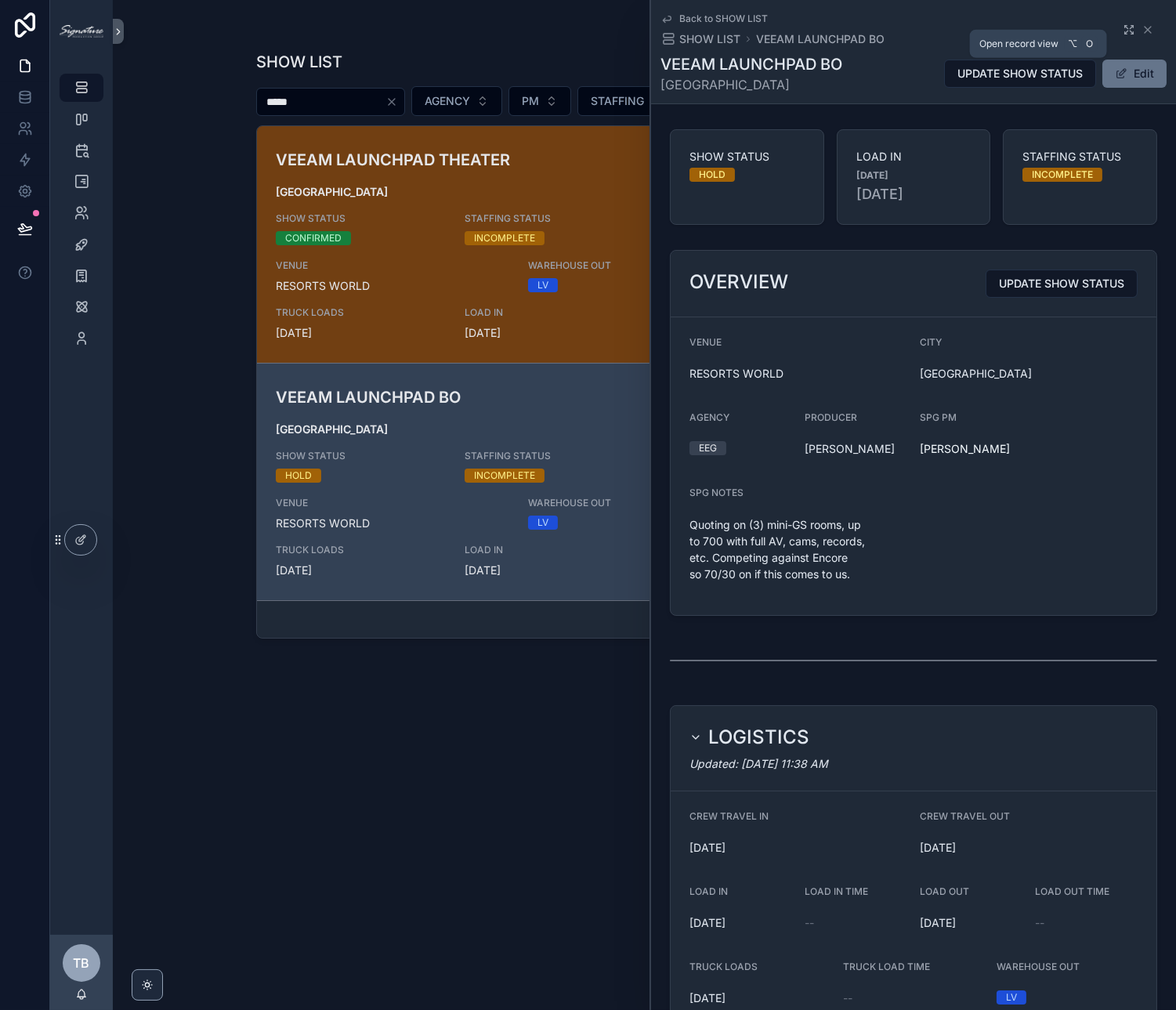
click at [1122, 29] on icon "scrollable content" at bounding box center [1129, 30] width 13 height 13
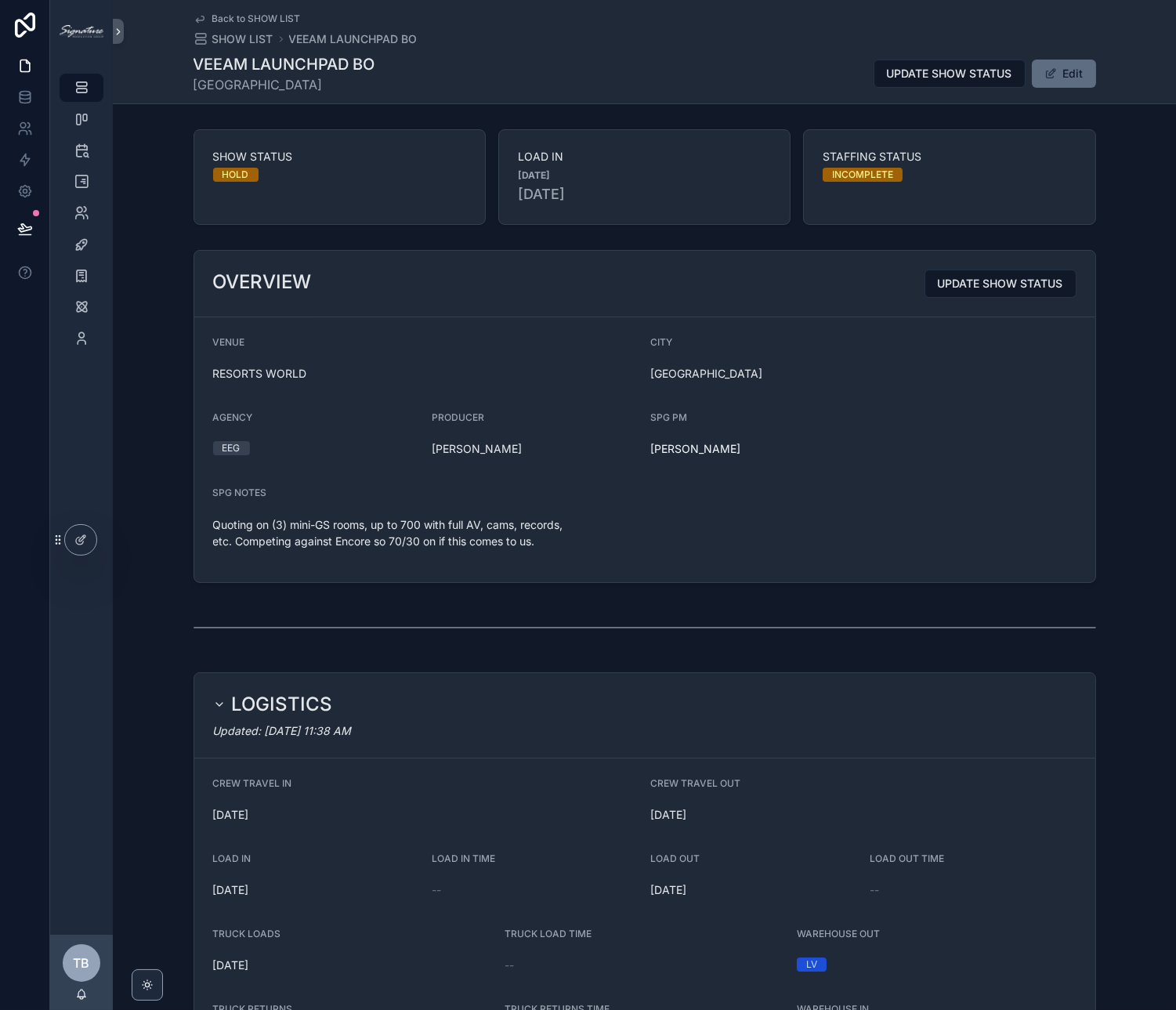
click at [1048, 79] on span "scrollable content" at bounding box center [1051, 73] width 13 height 13
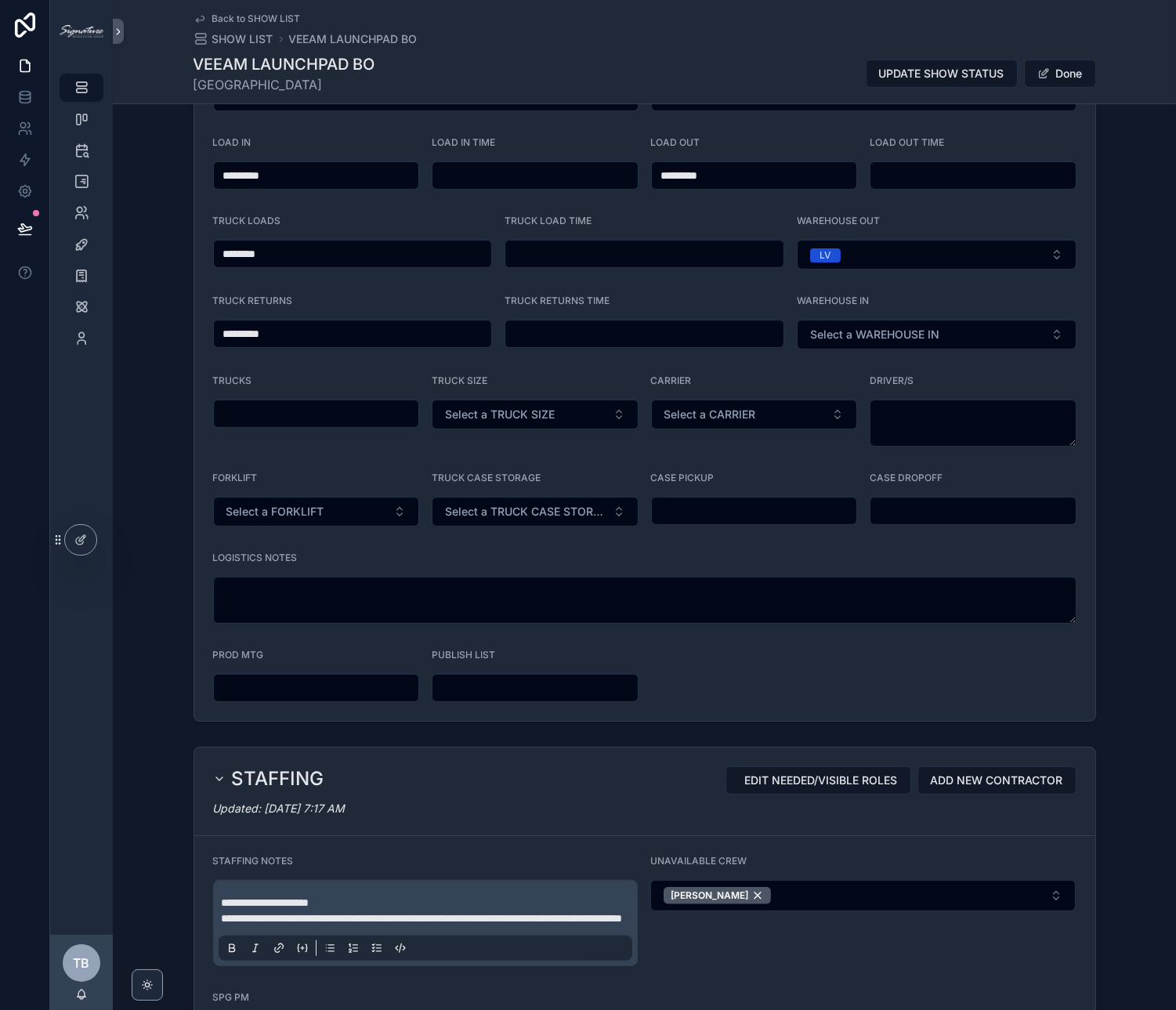
scroll to position [1229, 0]
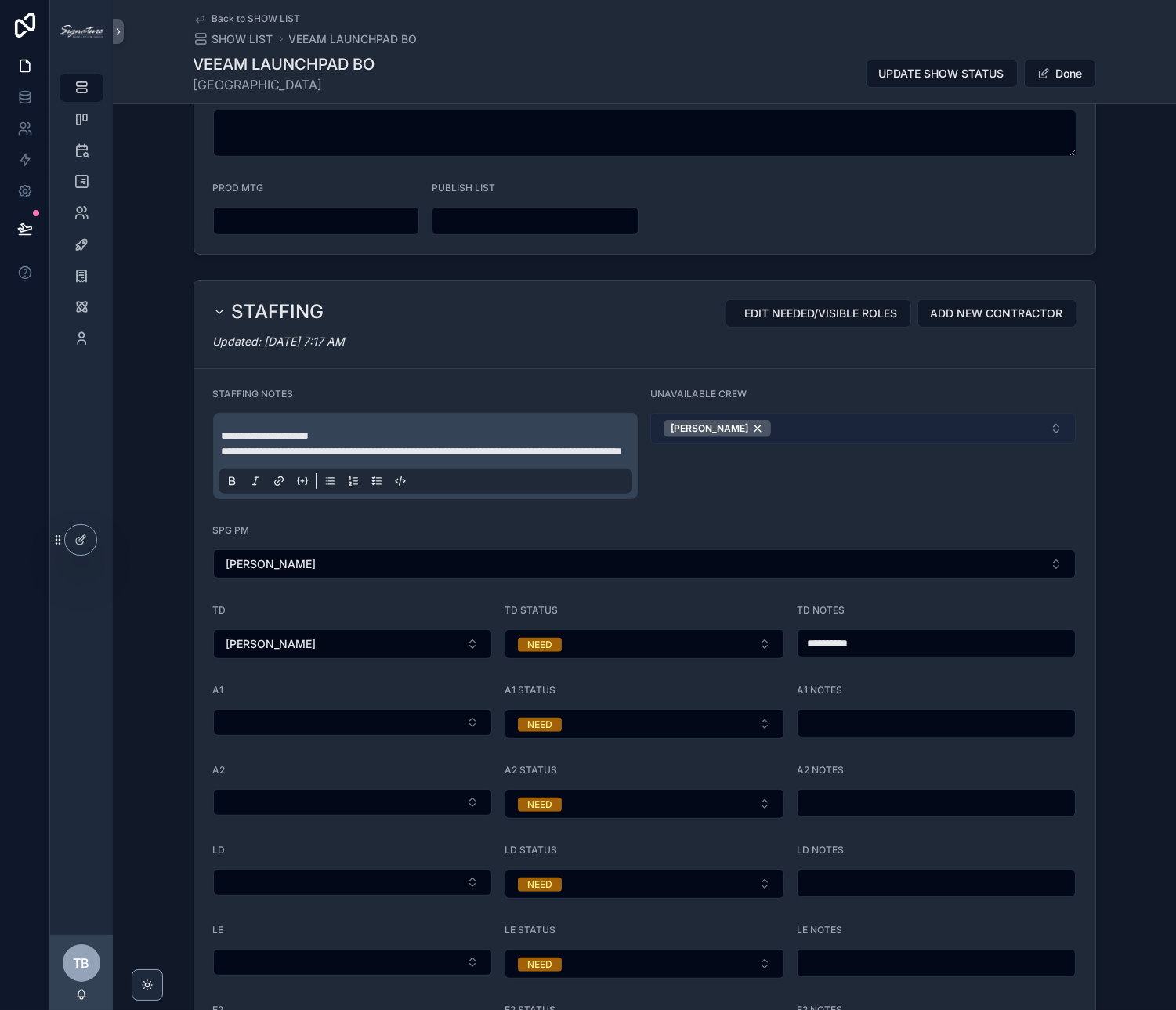
click at [781, 418] on button "[PERSON_NAME]" at bounding box center [863, 428] width 425 height 31
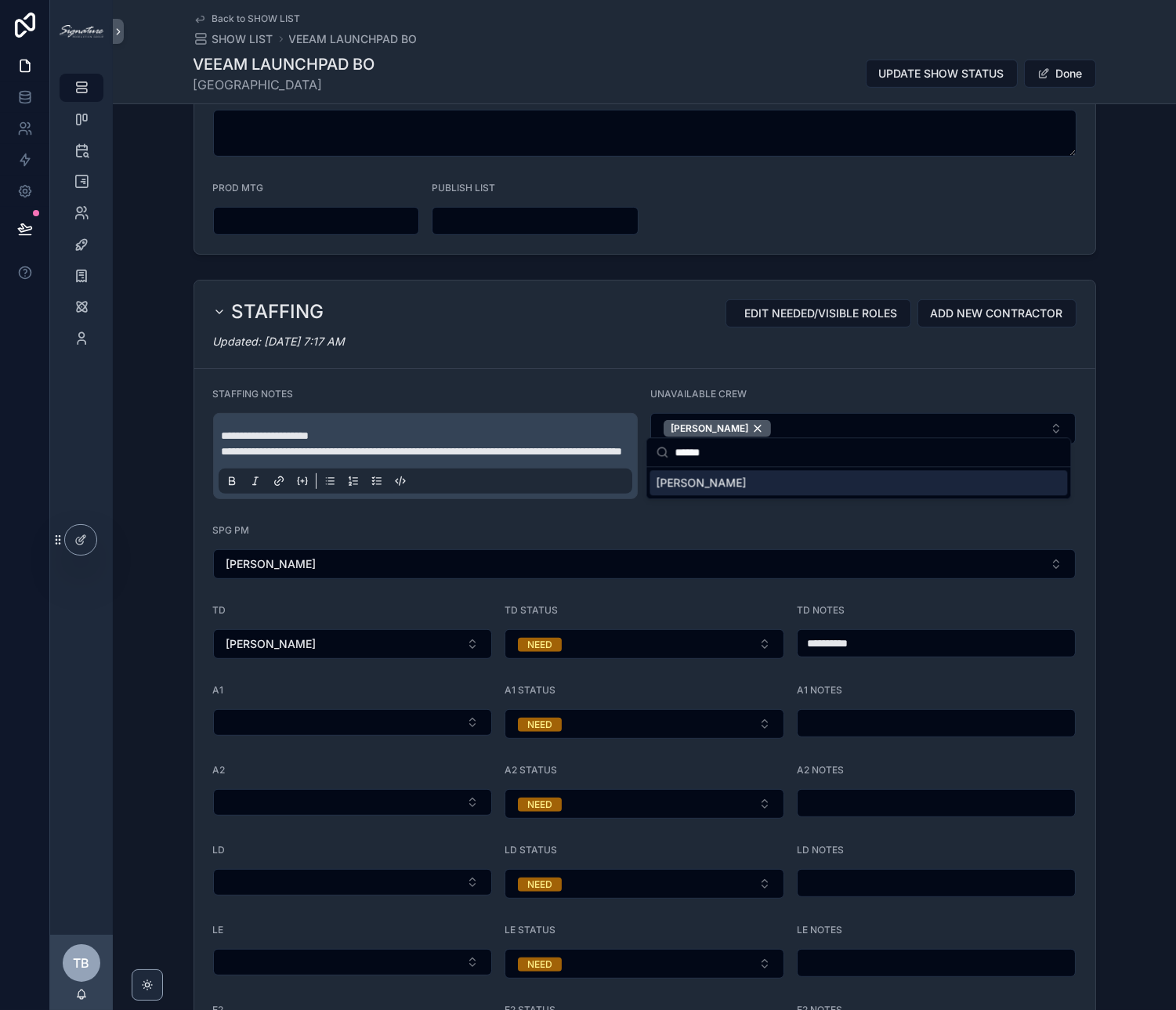
type input "******"
click at [746, 477] on span "[PERSON_NAME]" at bounding box center [701, 483] width 90 height 16
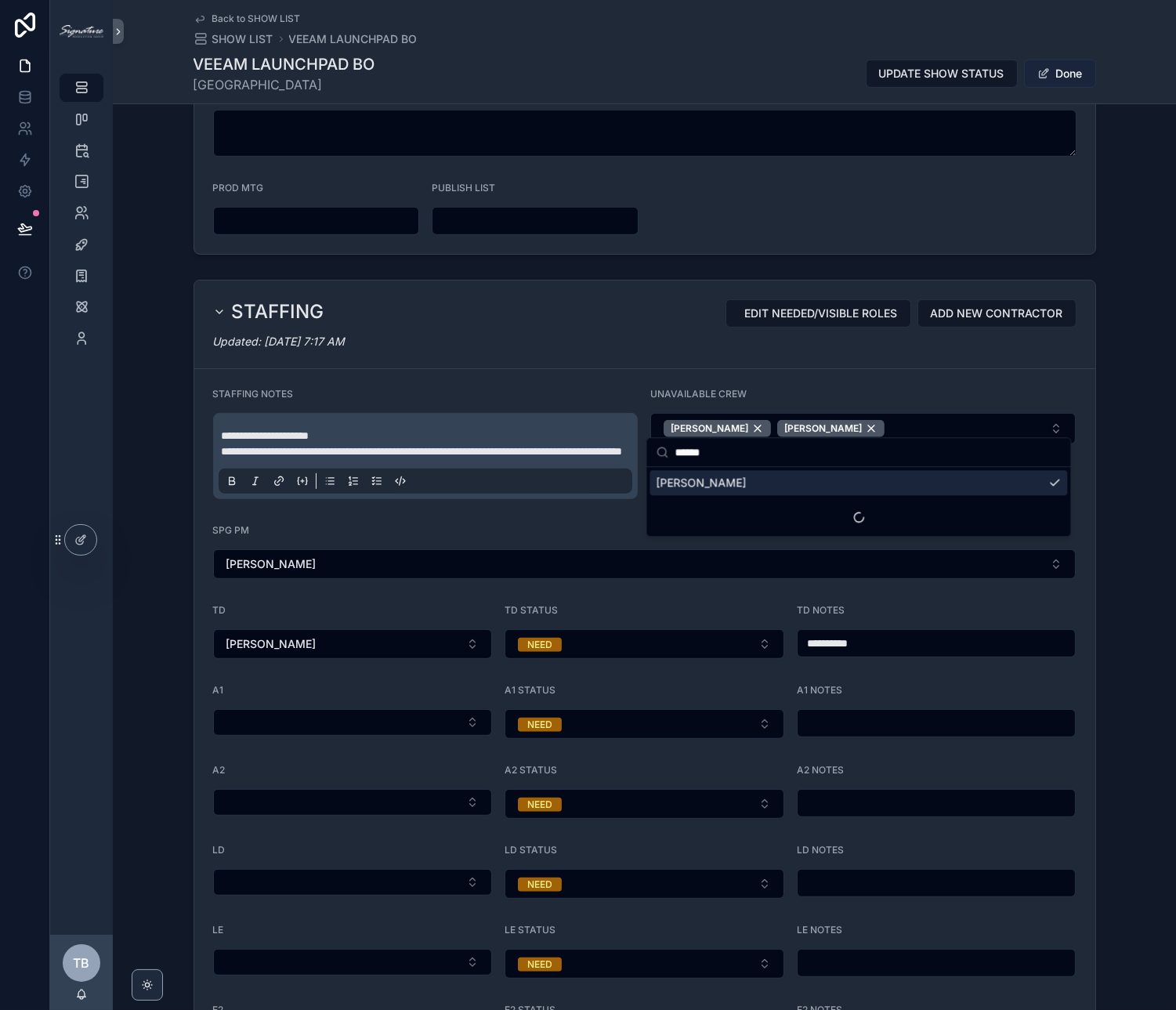
click at [1064, 73] on button "Done" at bounding box center [1060, 74] width 72 height 29
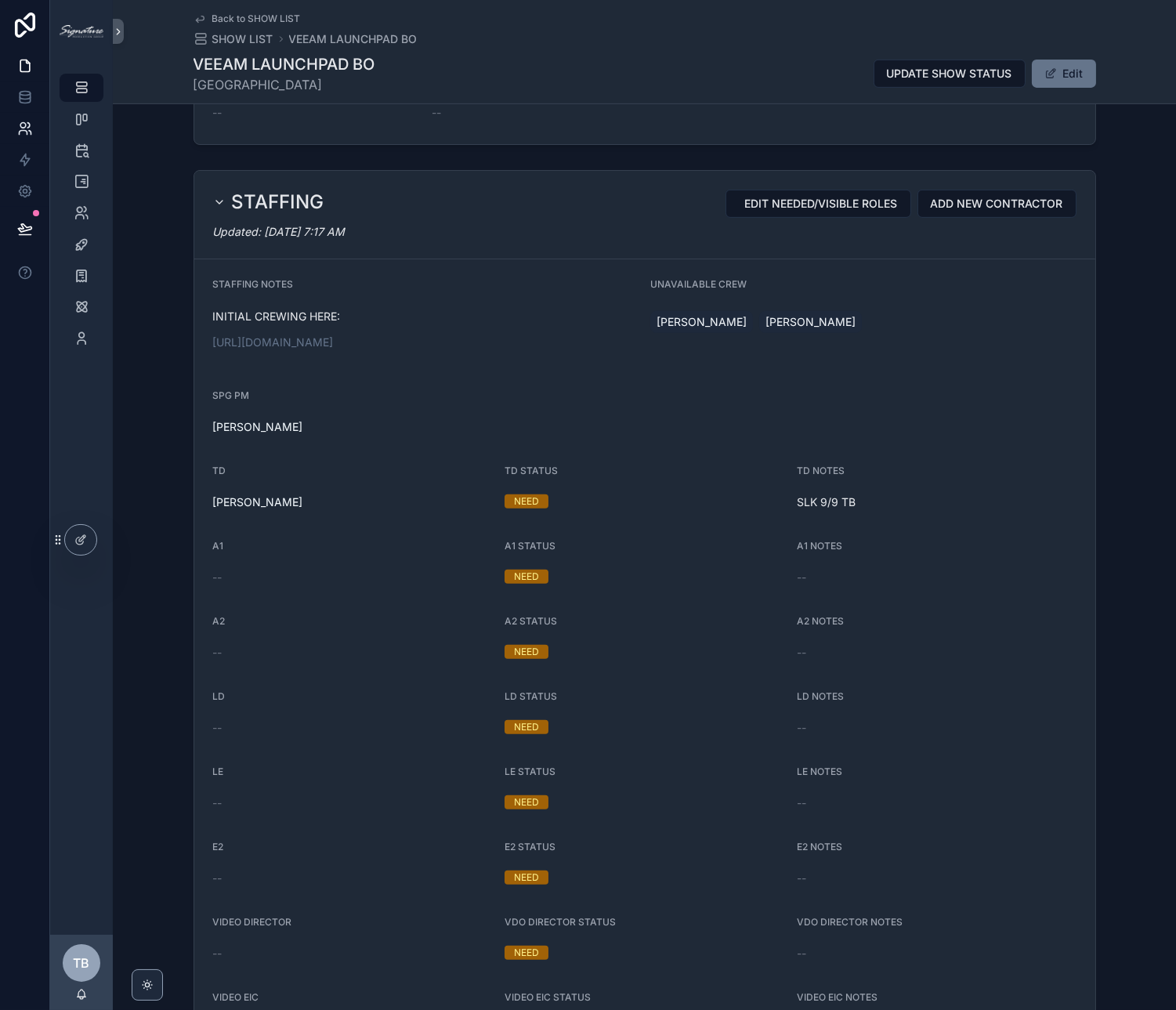
scroll to position [1152, 0]
